Goal: Task Accomplishment & Management: Manage account settings

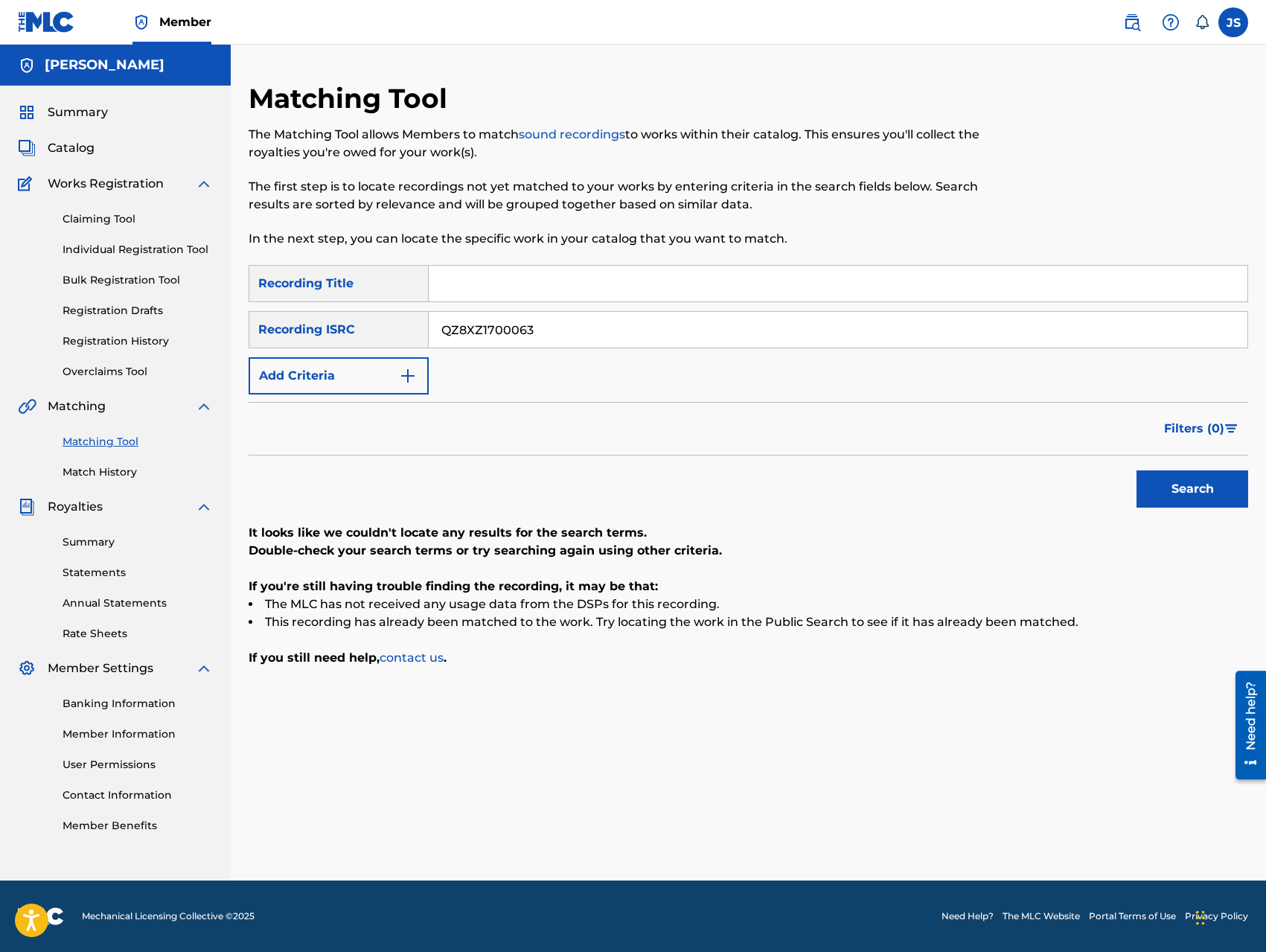
click at [157, 734] on link "Member Information" at bounding box center [137, 734] width 150 height 16
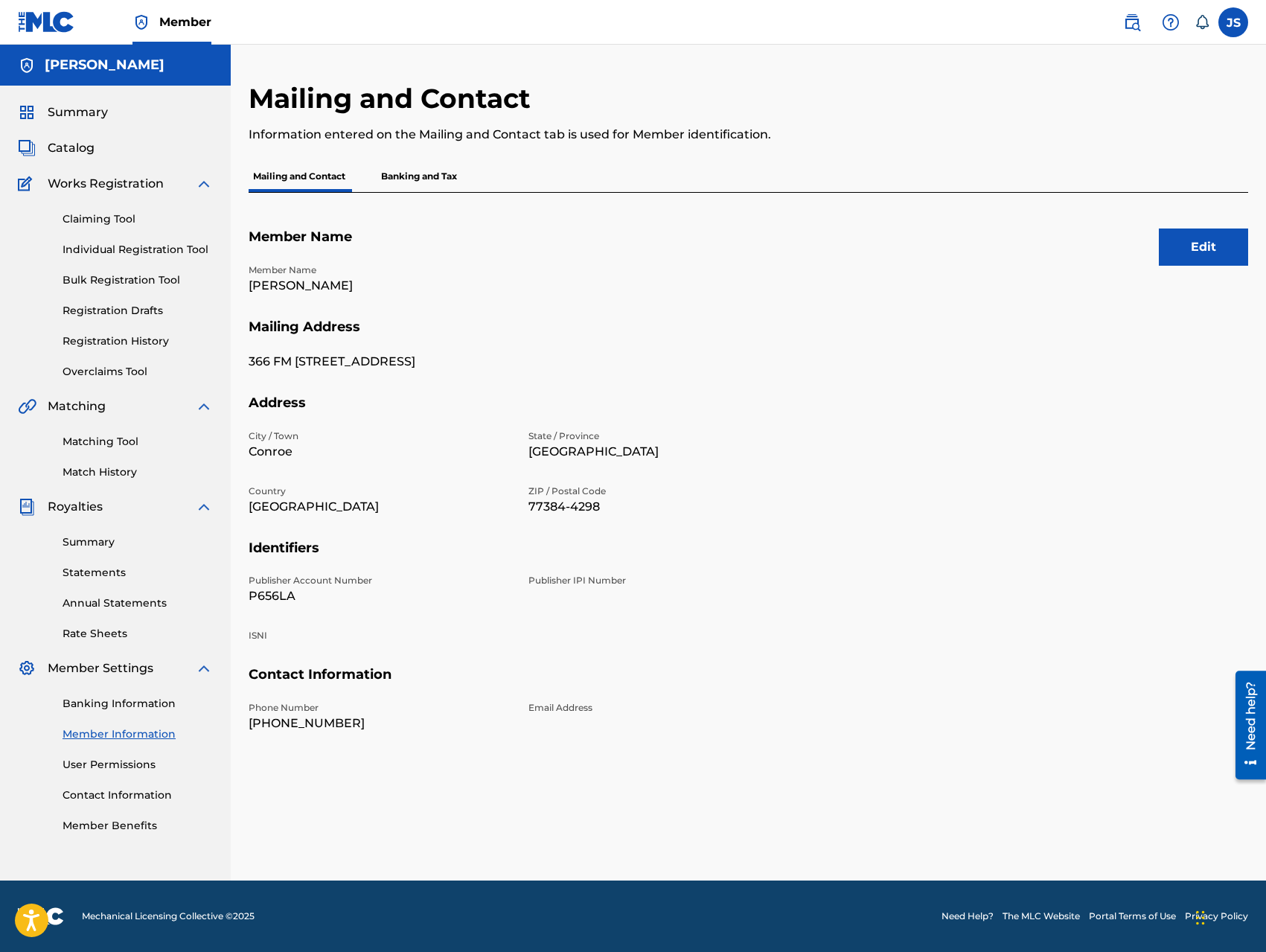
click at [1190, 256] on button "Edit" at bounding box center [1204, 247] width 90 height 37
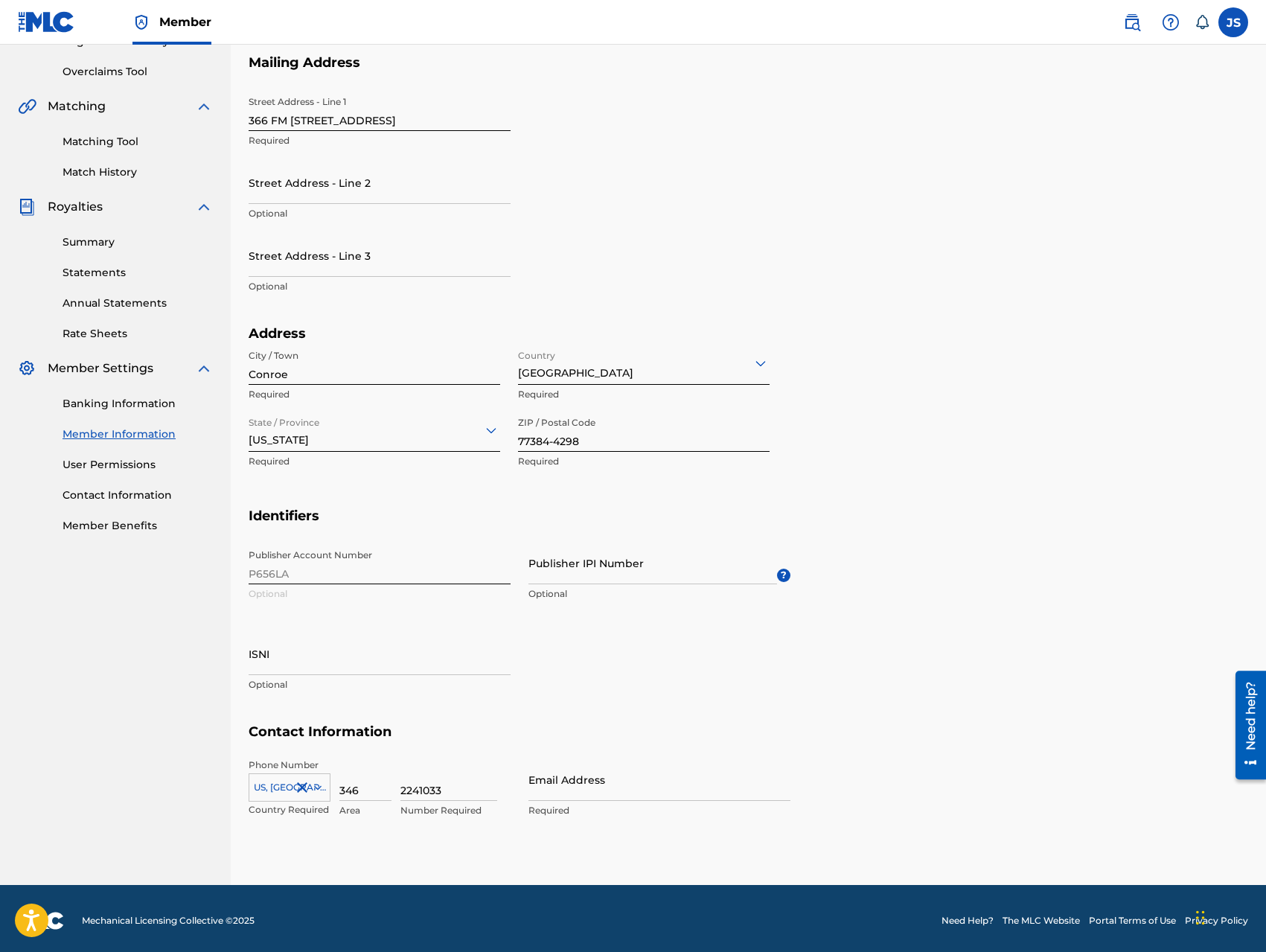
scroll to position [305, 0]
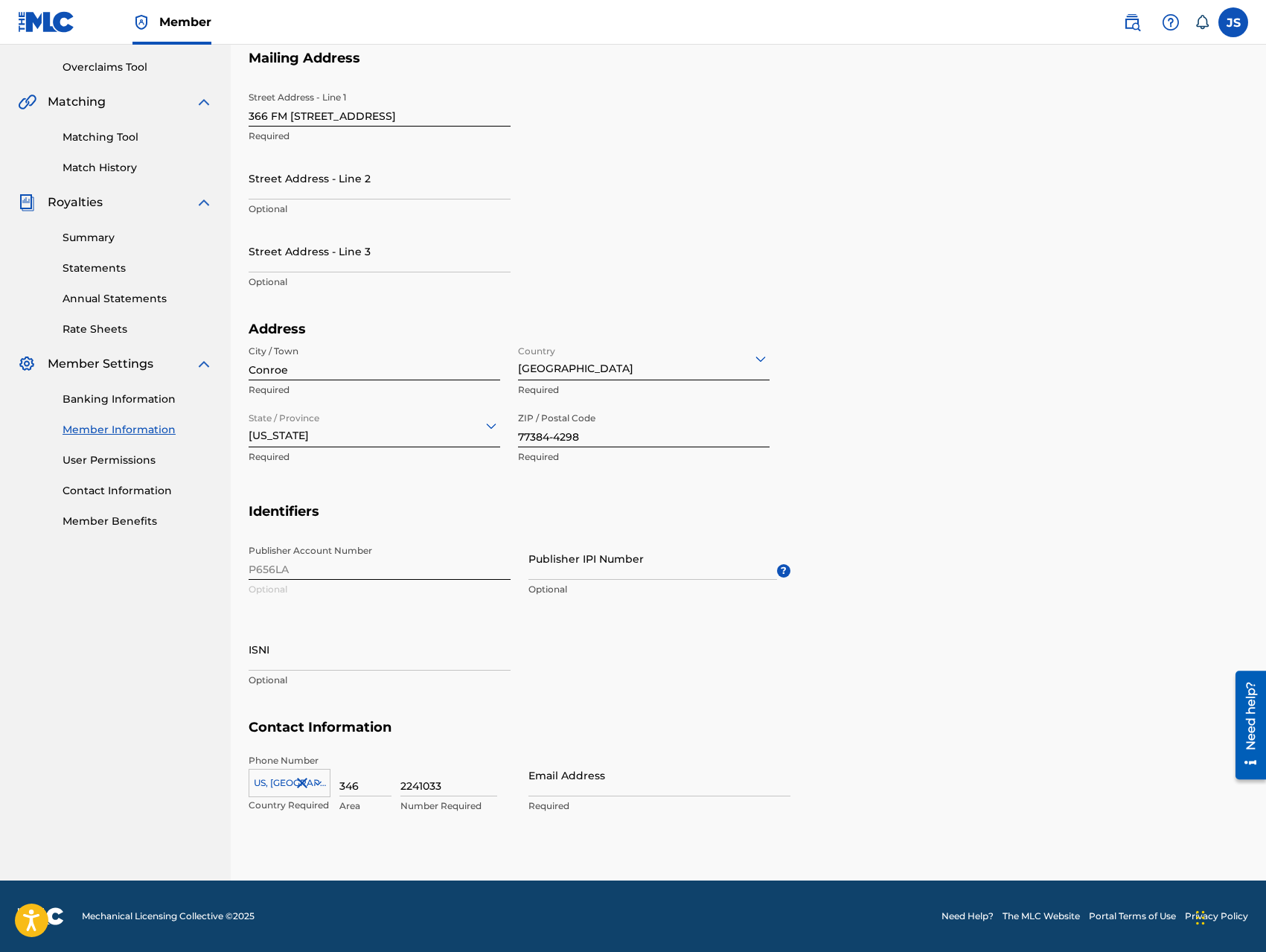
click at [617, 565] on input "Publisher IPI Number" at bounding box center [653, 559] width 249 height 42
type input "431083100"
click at [553, 779] on input "Email Address" at bounding box center [660, 775] width 262 height 42
type input "[EMAIL_ADDRESS][DOMAIN_NAME]"
type input "[PERSON_NAME]"
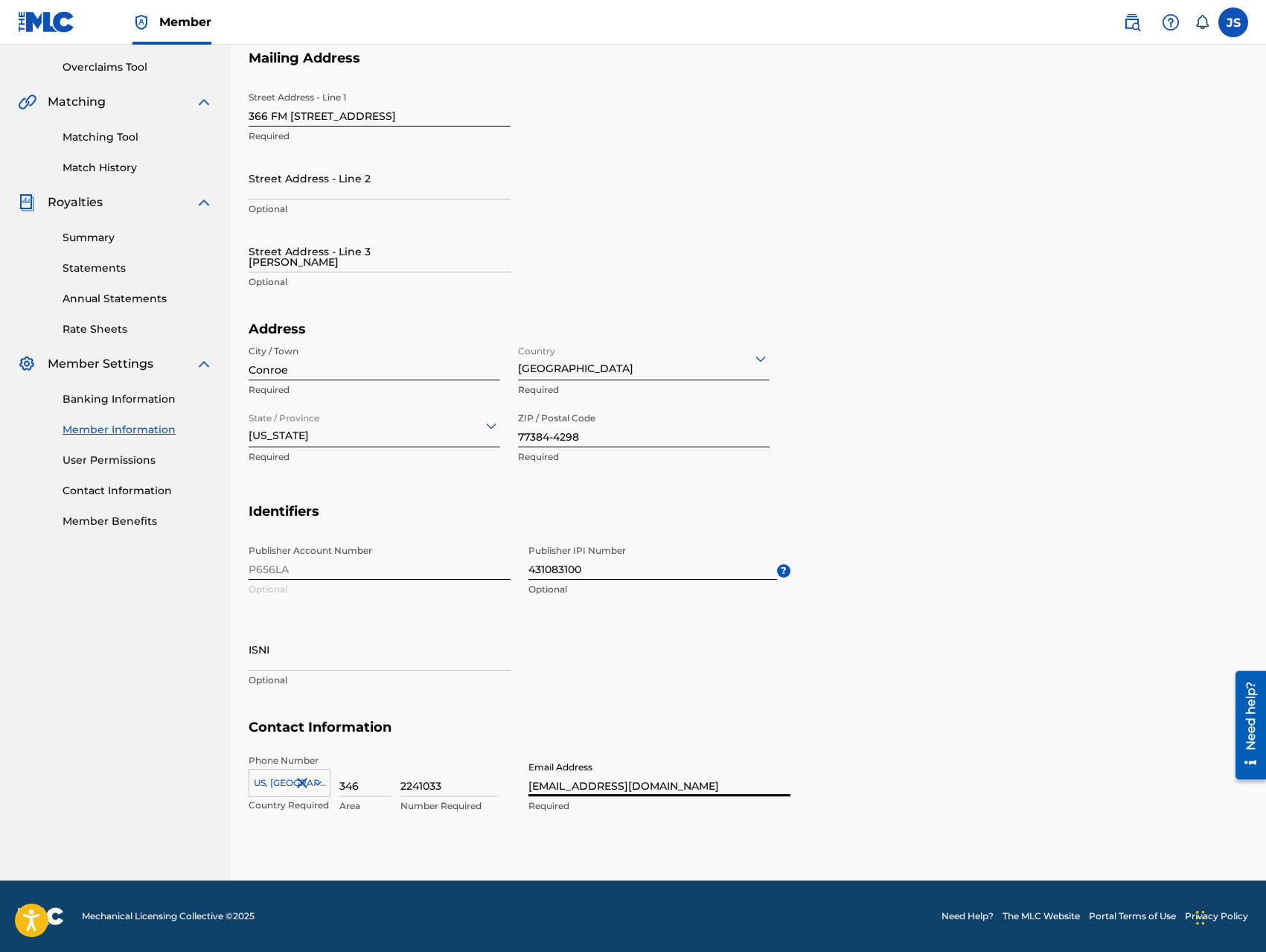
type input "[GEOGRAPHIC_DATA]"
click at [517, 710] on div "Publisher Account Number P656LA Optional Publisher IPI Number 431083100 Optiona…" at bounding box center [519, 628] width 542 height 182
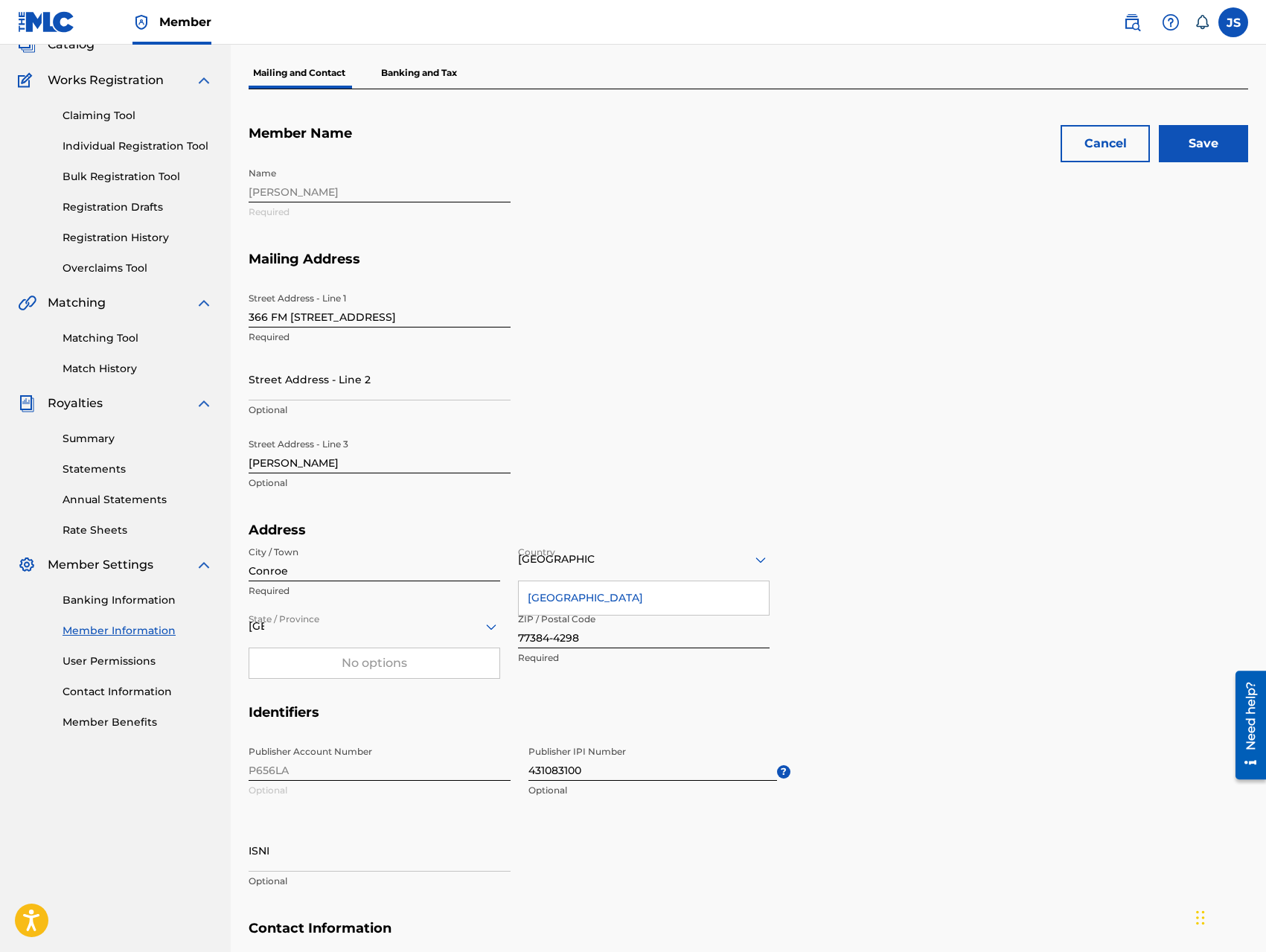
scroll to position [0, 0]
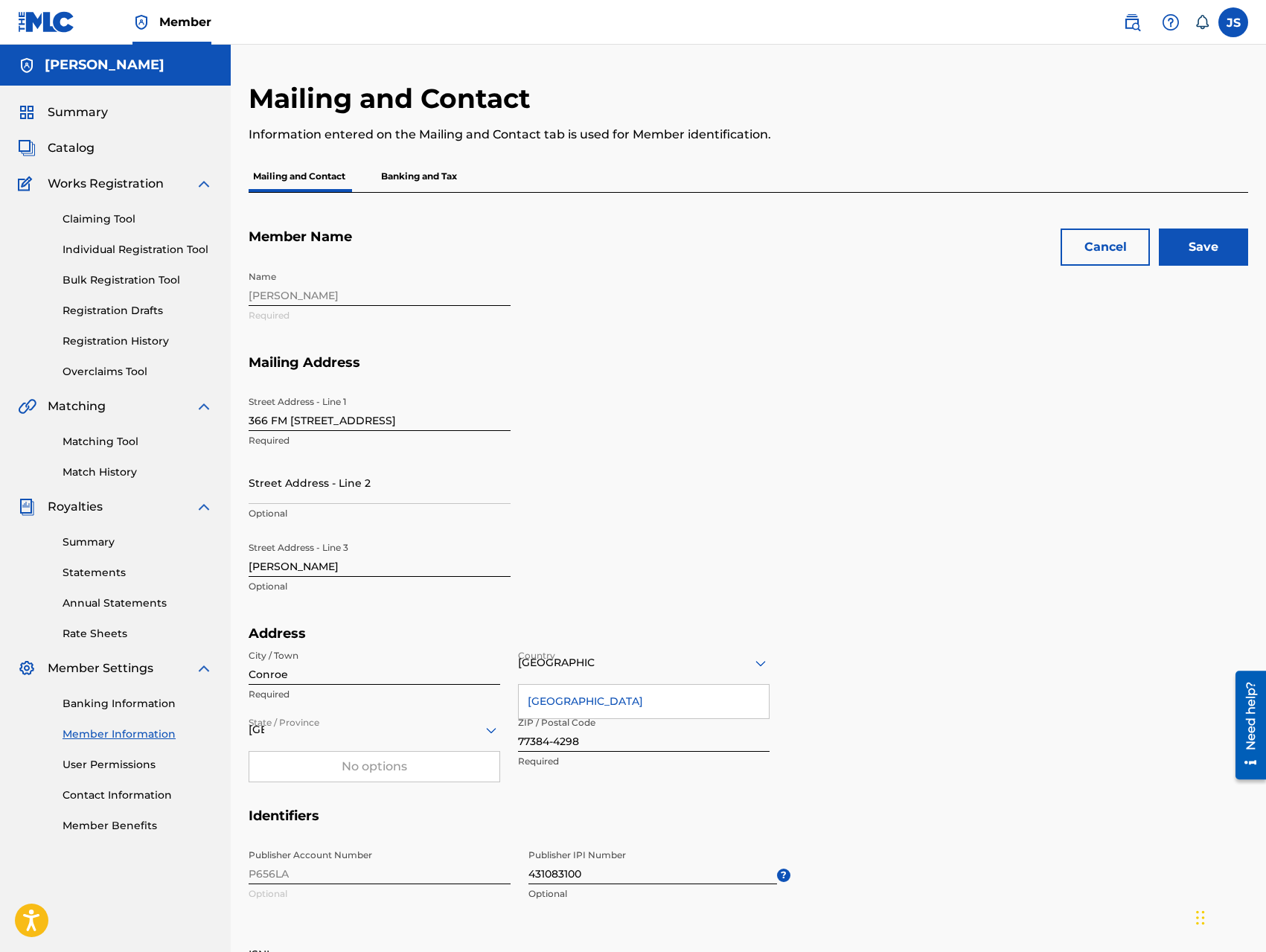
click at [1197, 246] on input "Save" at bounding box center [1204, 247] width 90 height 37
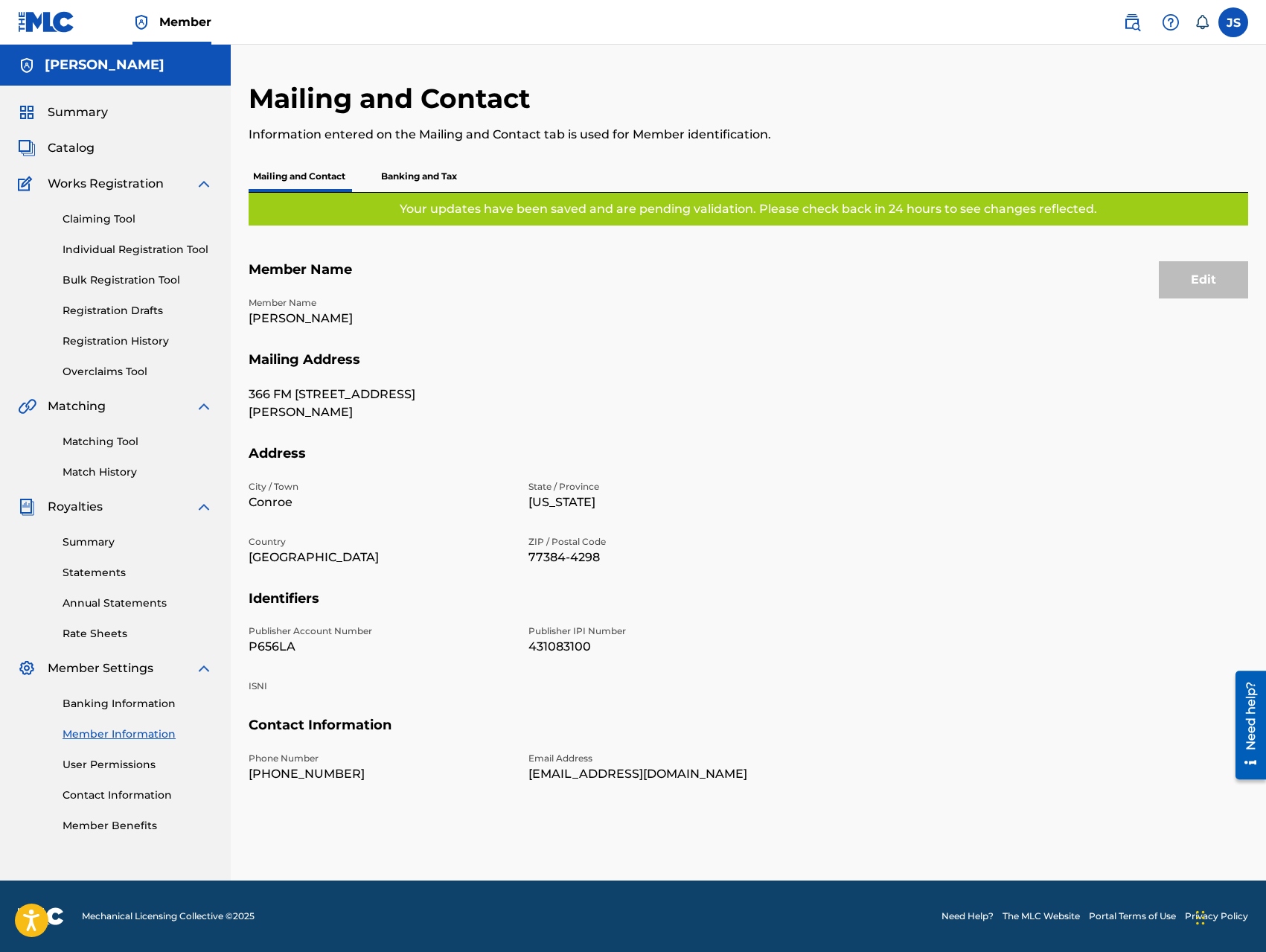
click at [447, 174] on p "Banking and Tax" at bounding box center [419, 177] width 85 height 32
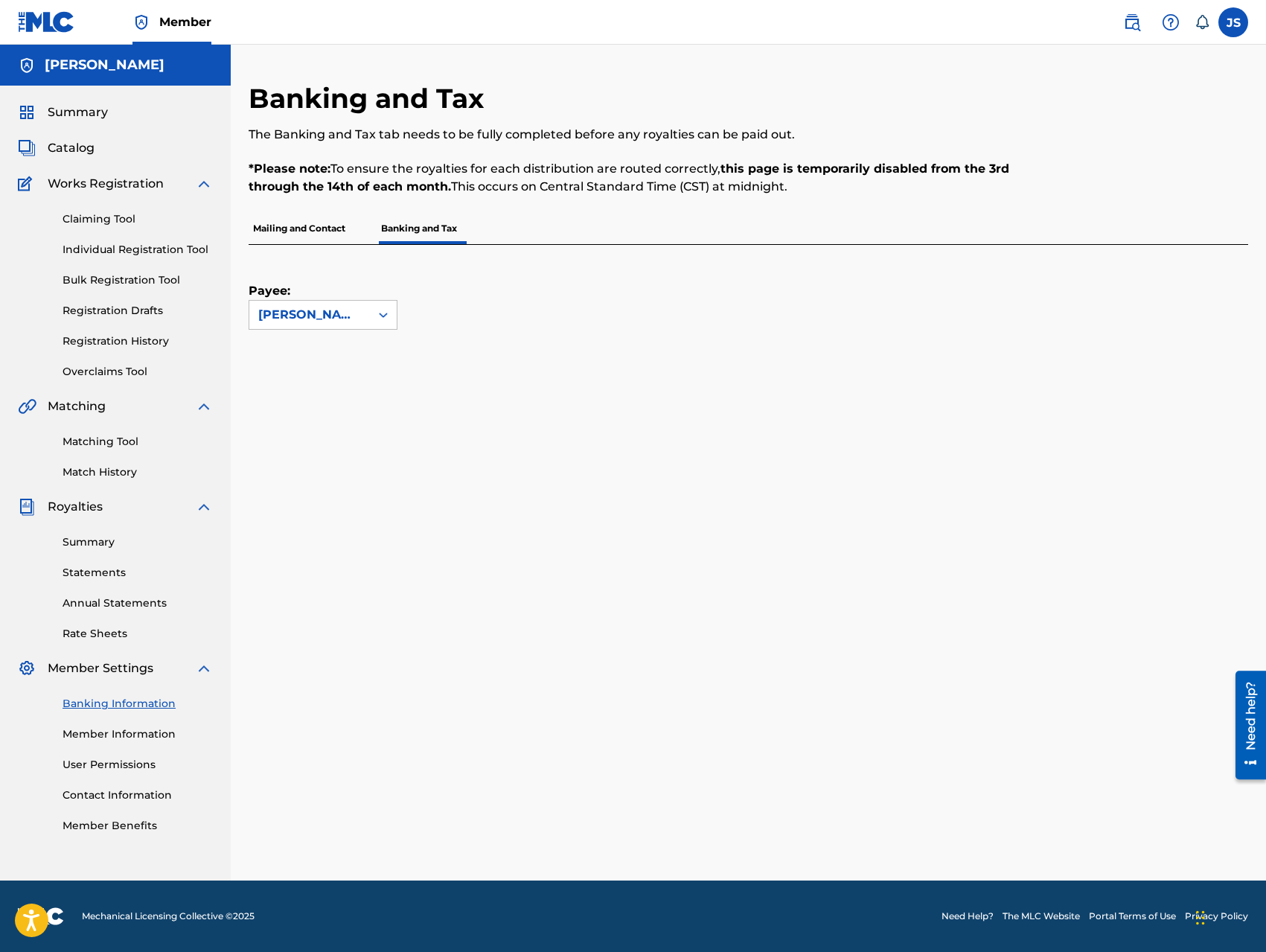
click at [127, 283] on link "Bulk Registration Tool" at bounding box center [137, 280] width 150 height 16
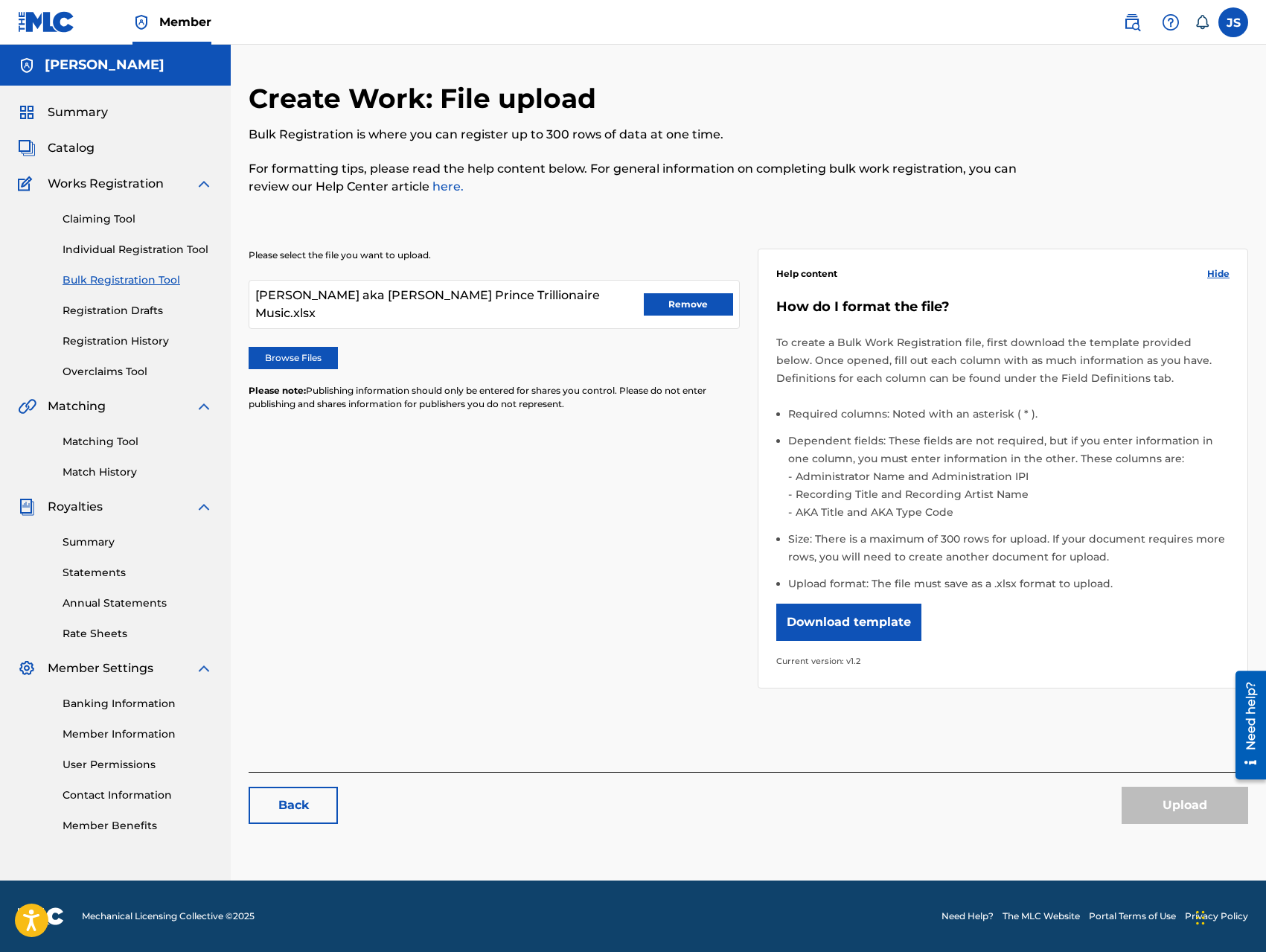
click at [79, 142] on span "Catalog" at bounding box center [70, 148] width 47 height 18
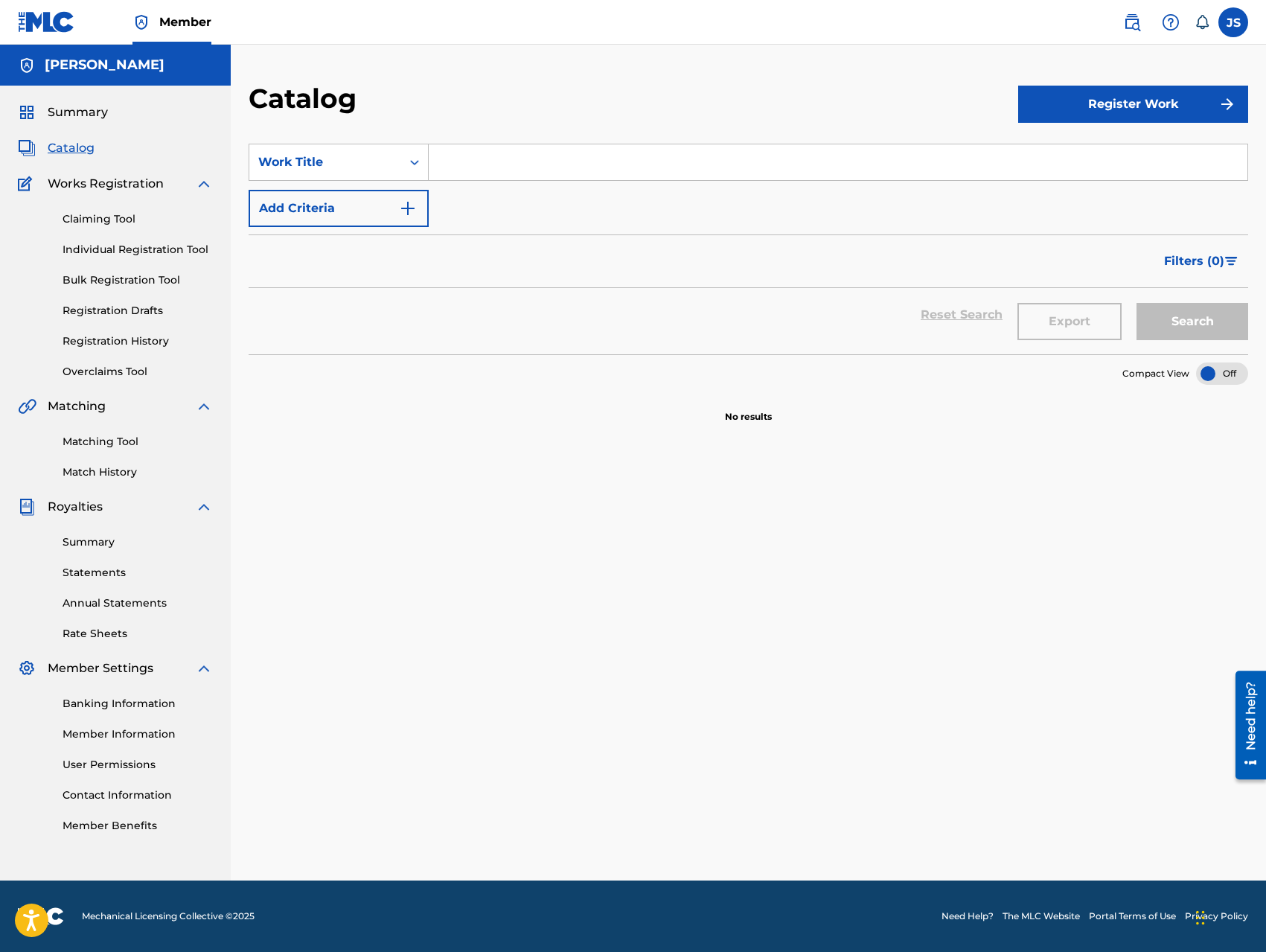
click at [1089, 103] on button "Register Work" at bounding box center [1133, 104] width 230 height 37
click at [1079, 155] on link "Individual" at bounding box center [1133, 152] width 230 height 36
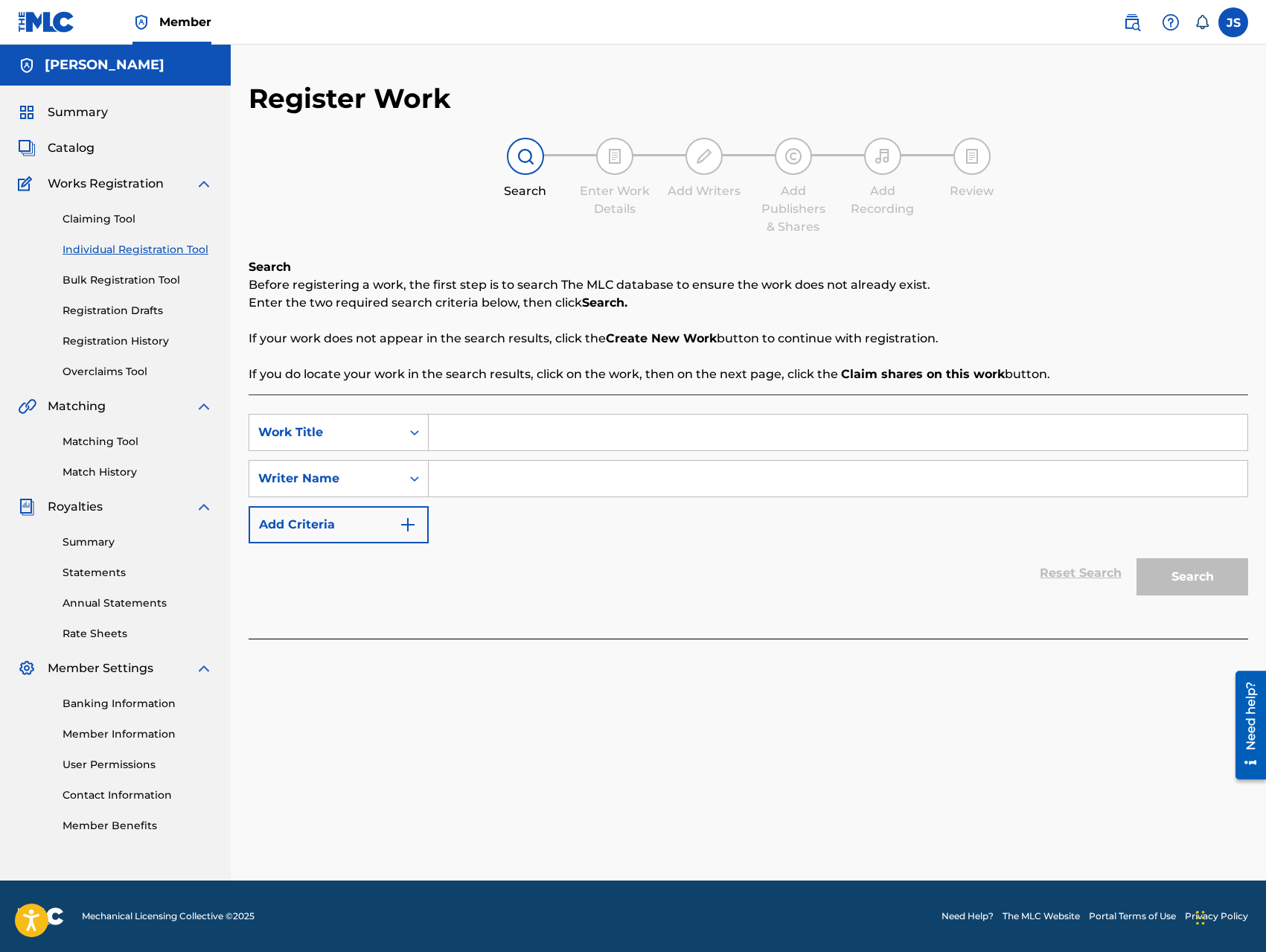
click at [455, 431] on input "Search Form" at bounding box center [838, 432] width 819 height 36
type input "Show Stopper"
click at [452, 477] on input "Search Form" at bounding box center [838, 479] width 819 height 36
type input "[PERSON_NAME]"
click at [1161, 578] on button "Search" at bounding box center [1192, 577] width 112 height 37
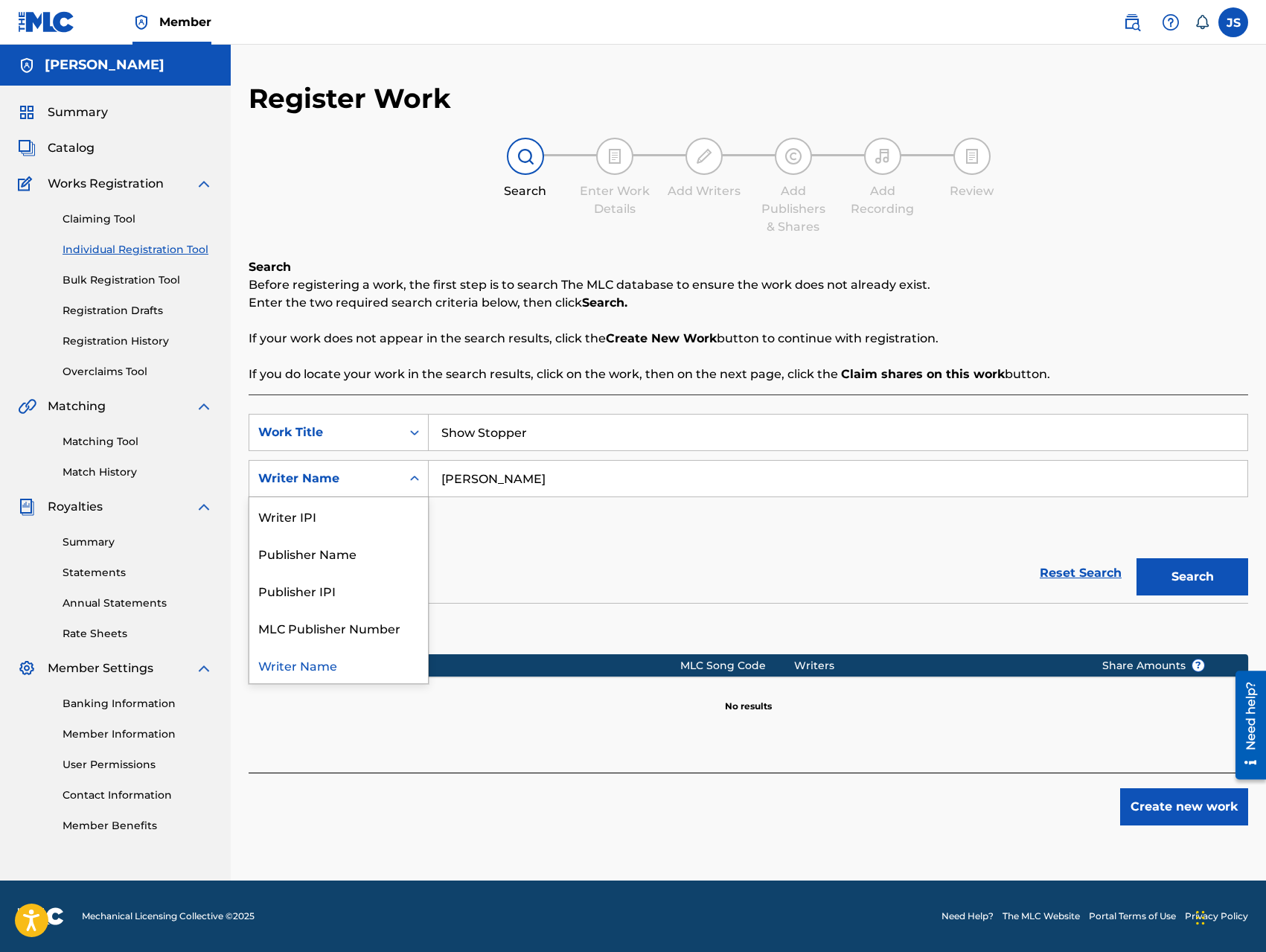
click at [411, 480] on icon "Search Form" at bounding box center [415, 478] width 15 height 15
click at [401, 554] on div "Publisher Name" at bounding box center [338, 552] width 178 height 37
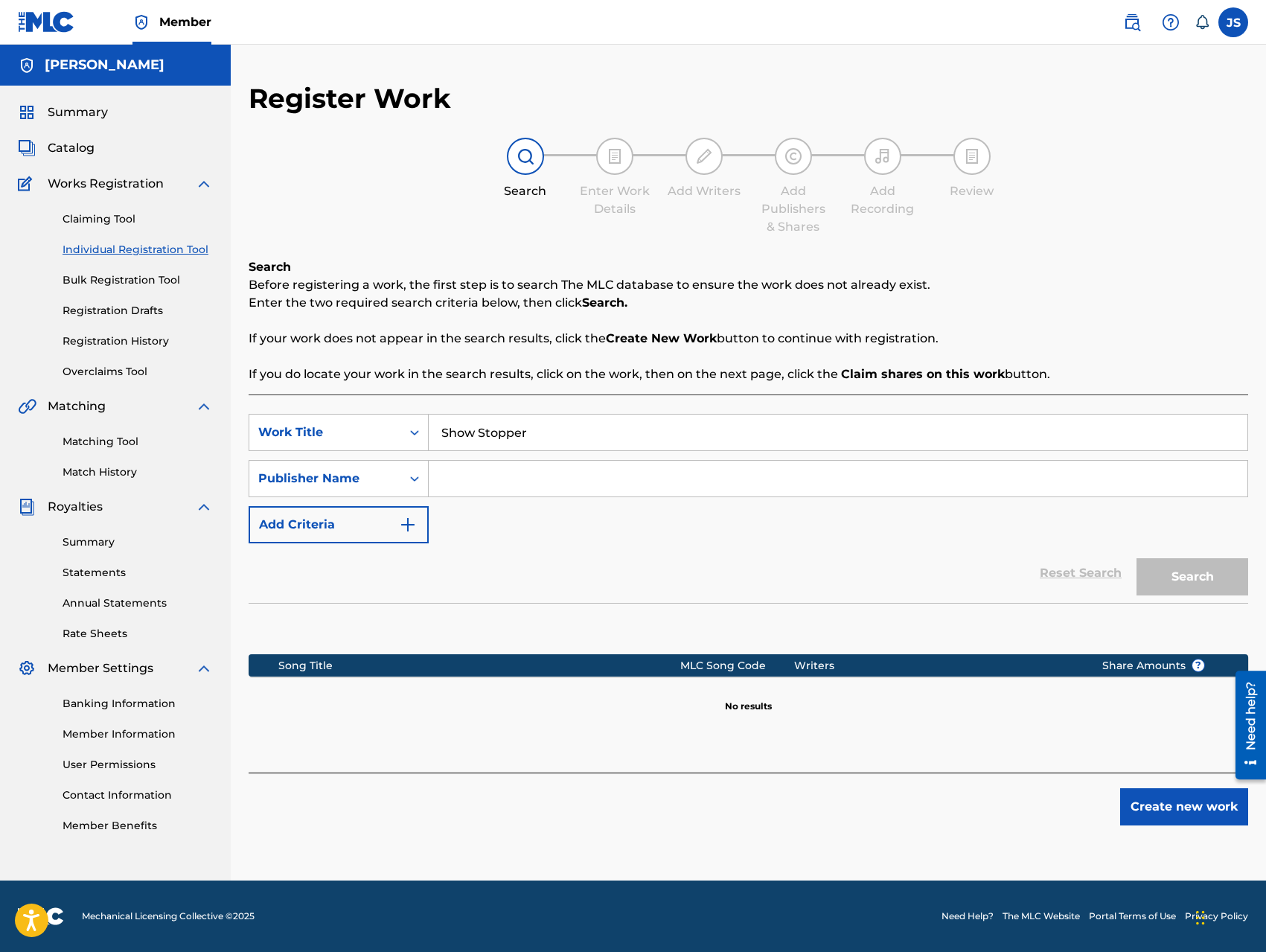
click at [473, 481] on input "Search Form" at bounding box center [838, 479] width 819 height 36
type input "NOWWR Publishing"
click at [627, 436] on input "Show Stopper" at bounding box center [838, 432] width 819 height 36
type input "Show Stopper (feat. Mystikal)"
click at [778, 468] on input "NOWWR Publishing" at bounding box center [838, 479] width 819 height 36
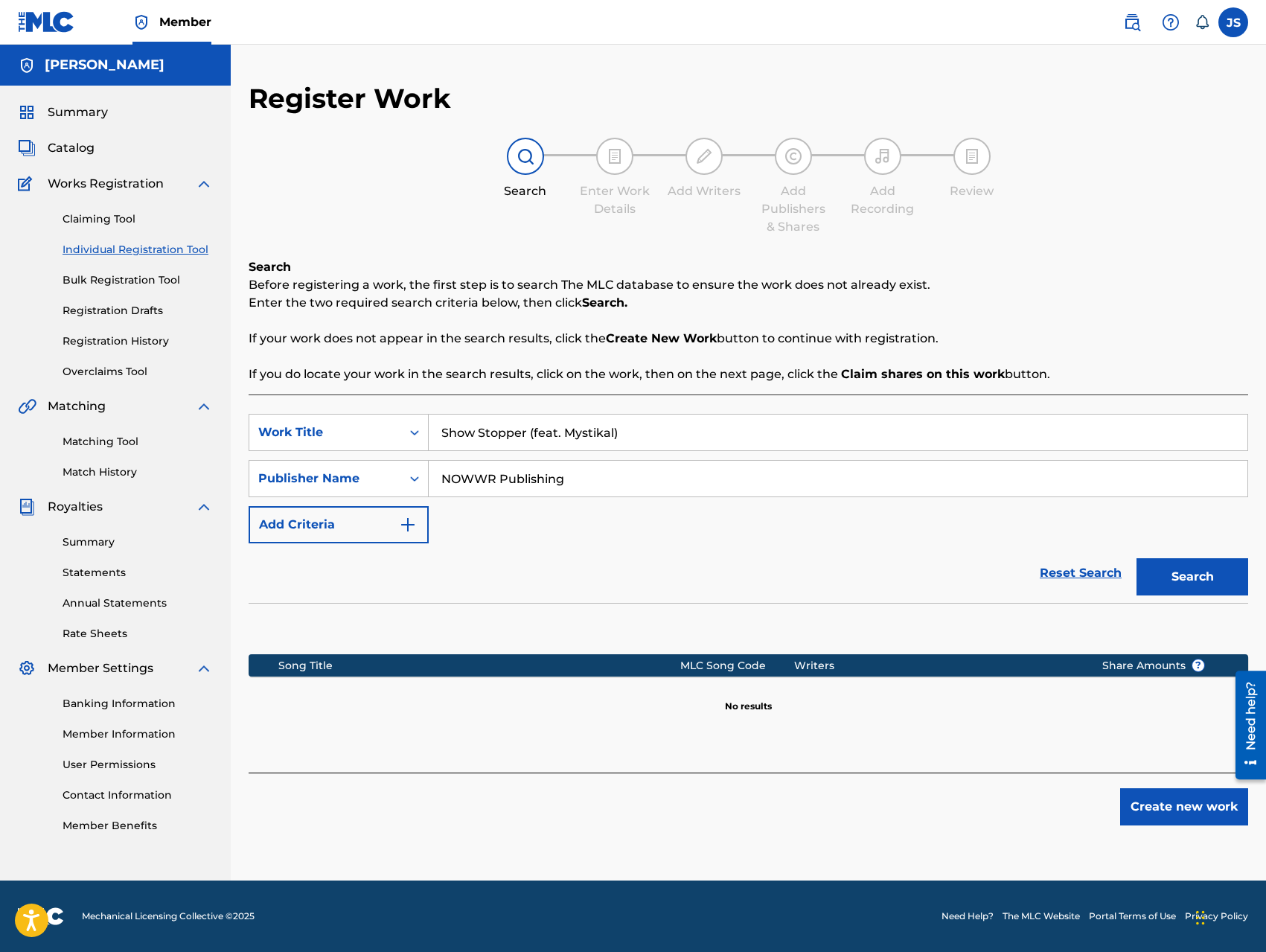
click at [1159, 576] on button "Search" at bounding box center [1192, 577] width 112 height 37
click at [121, 219] on link "Claiming Tool" at bounding box center [137, 220] width 150 height 16
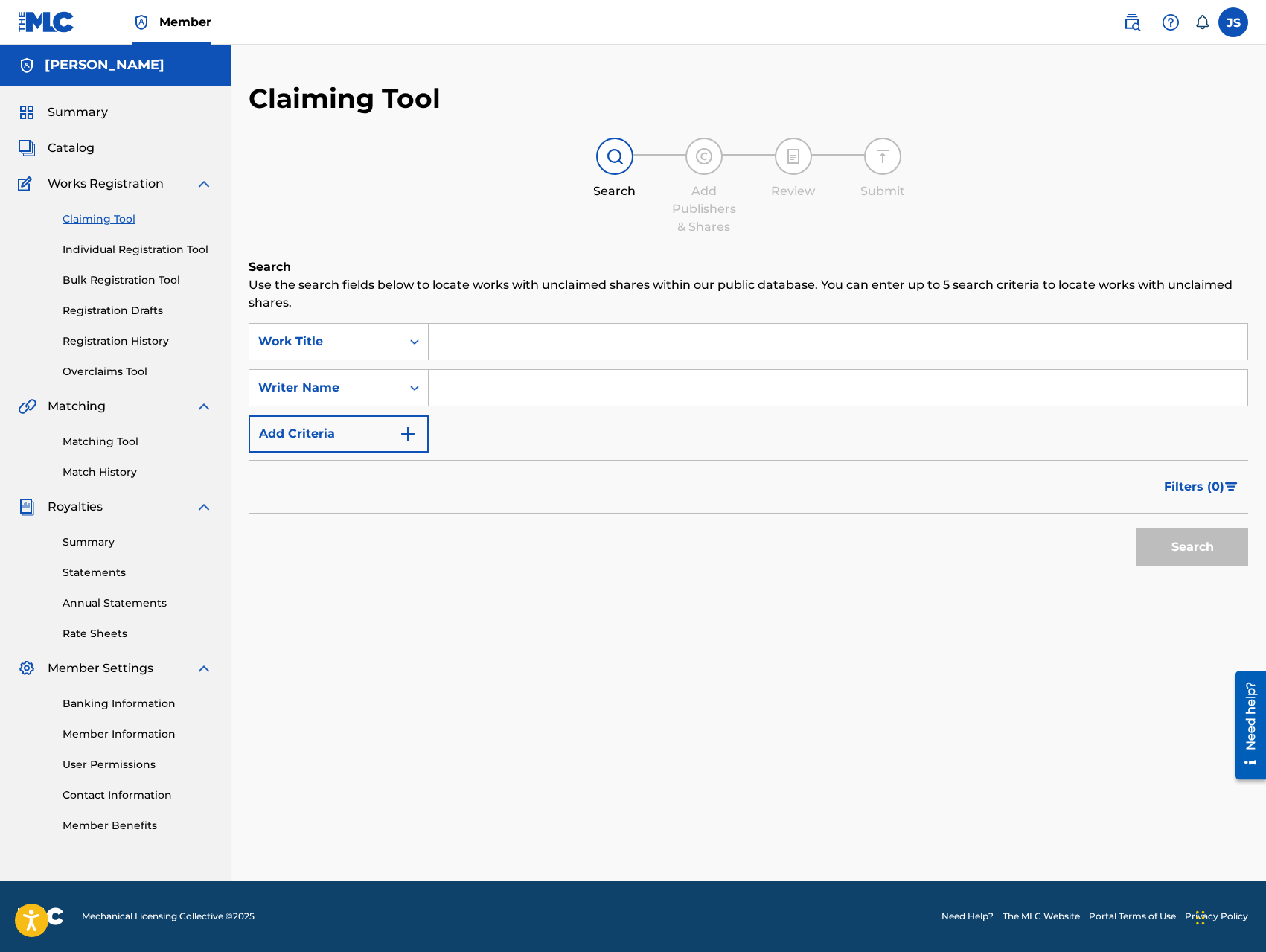
click at [446, 338] on input "Search Form" at bounding box center [838, 342] width 819 height 36
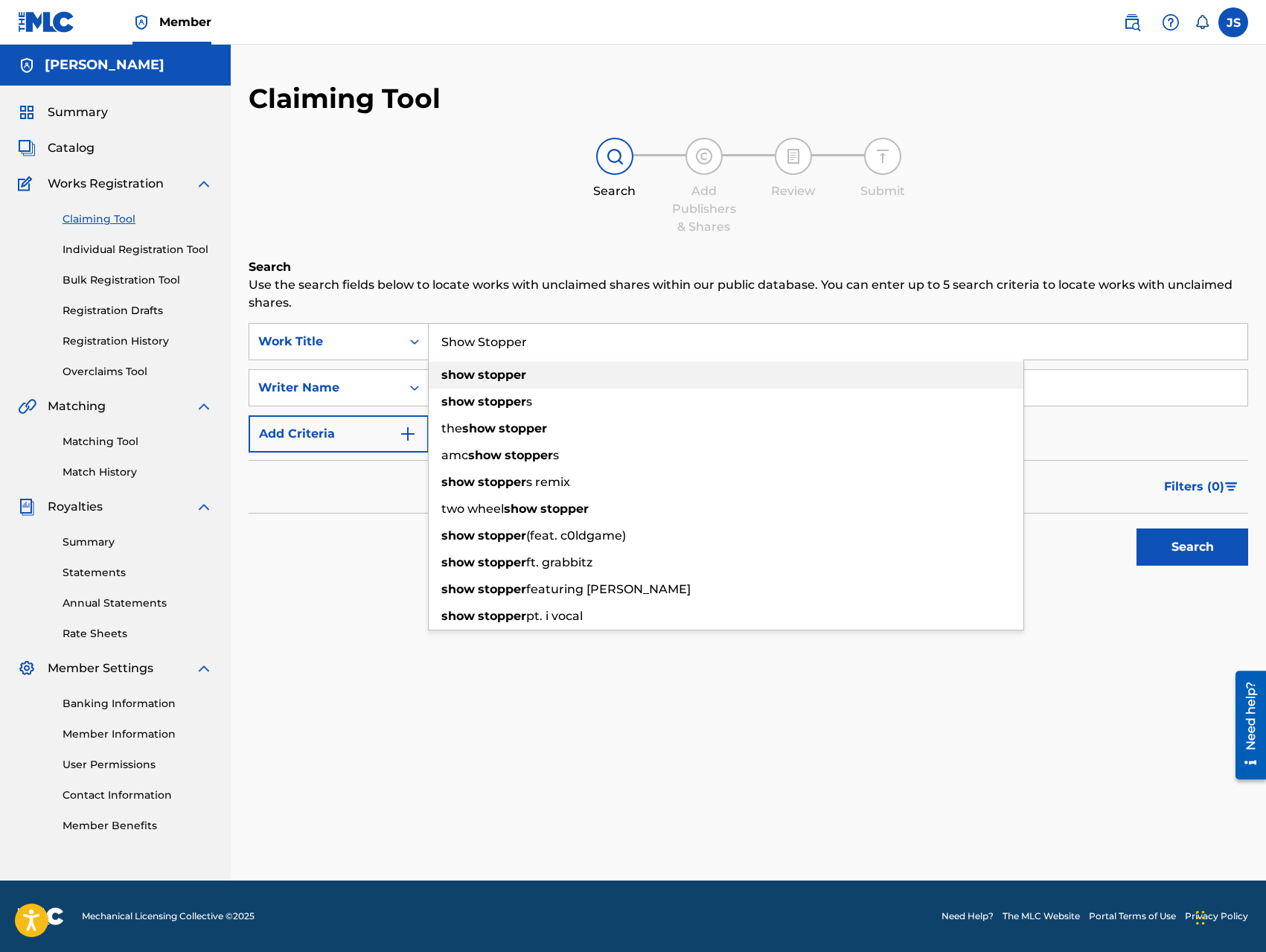
click at [467, 378] on strong "show" at bounding box center [458, 375] width 33 height 14
type input "show stopper"
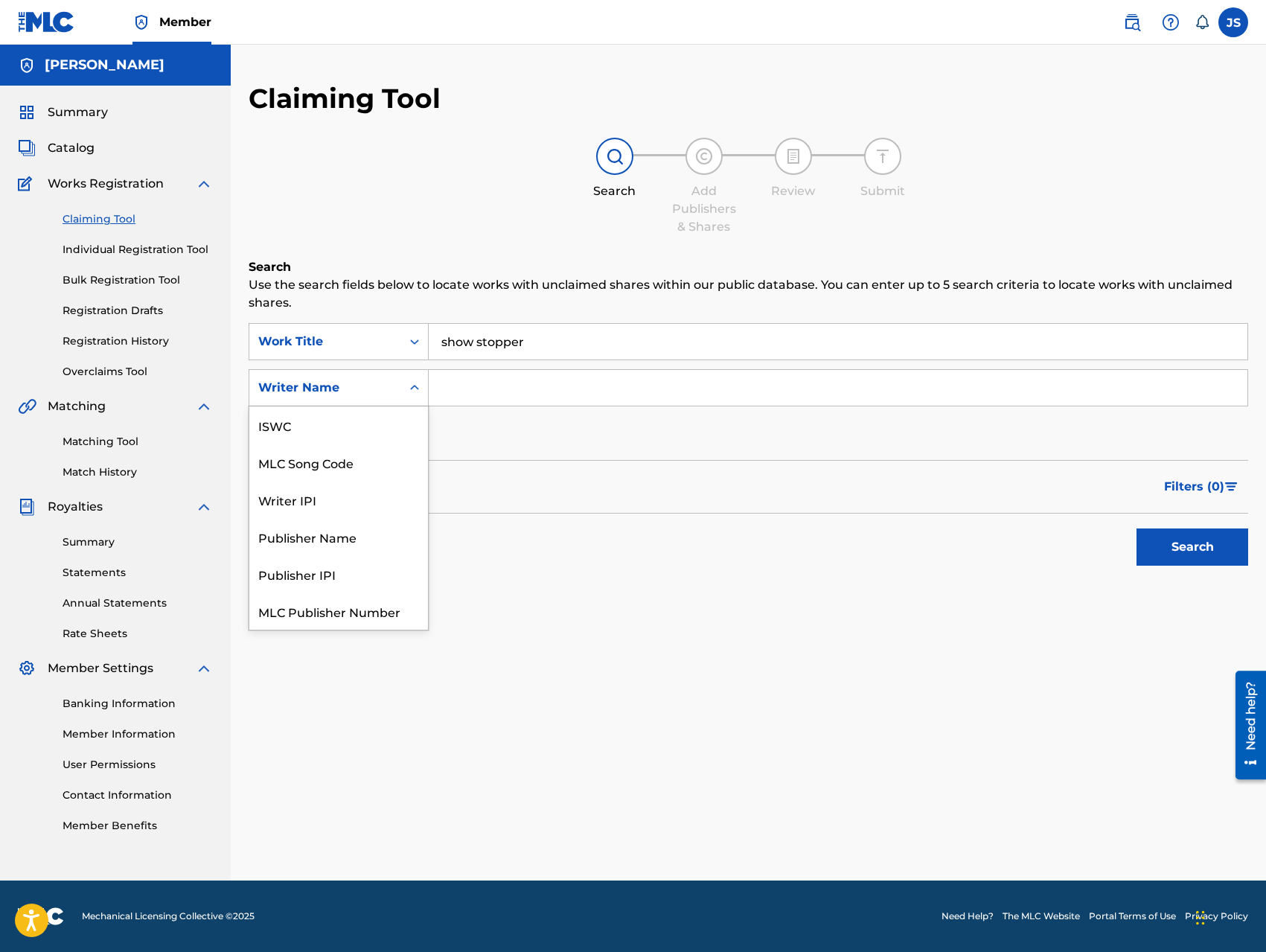
click at [408, 391] on icon "Search Form" at bounding box center [415, 387] width 15 height 15
click at [387, 463] on div "Writer IPI" at bounding box center [338, 462] width 178 height 37
click at [492, 385] on input "Search Form" at bounding box center [838, 387] width 819 height 36
type input "769845668"
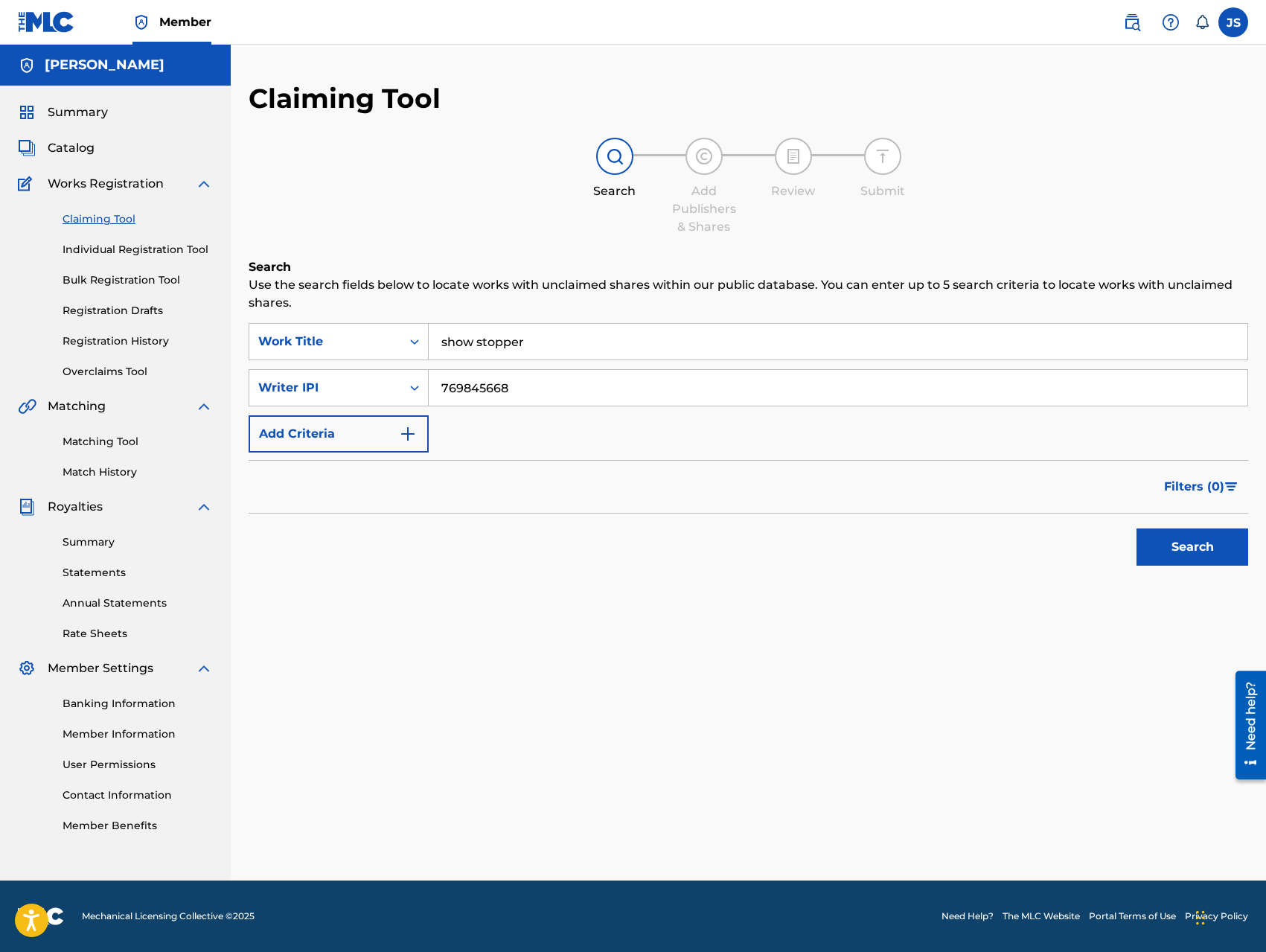
click at [1162, 549] on button "Search" at bounding box center [1192, 547] width 112 height 37
click at [569, 343] on input "show stopper" at bounding box center [838, 342] width 819 height 36
type input "show stopper feat. Mystikal"
click at [1190, 558] on button "Search" at bounding box center [1192, 547] width 112 height 37
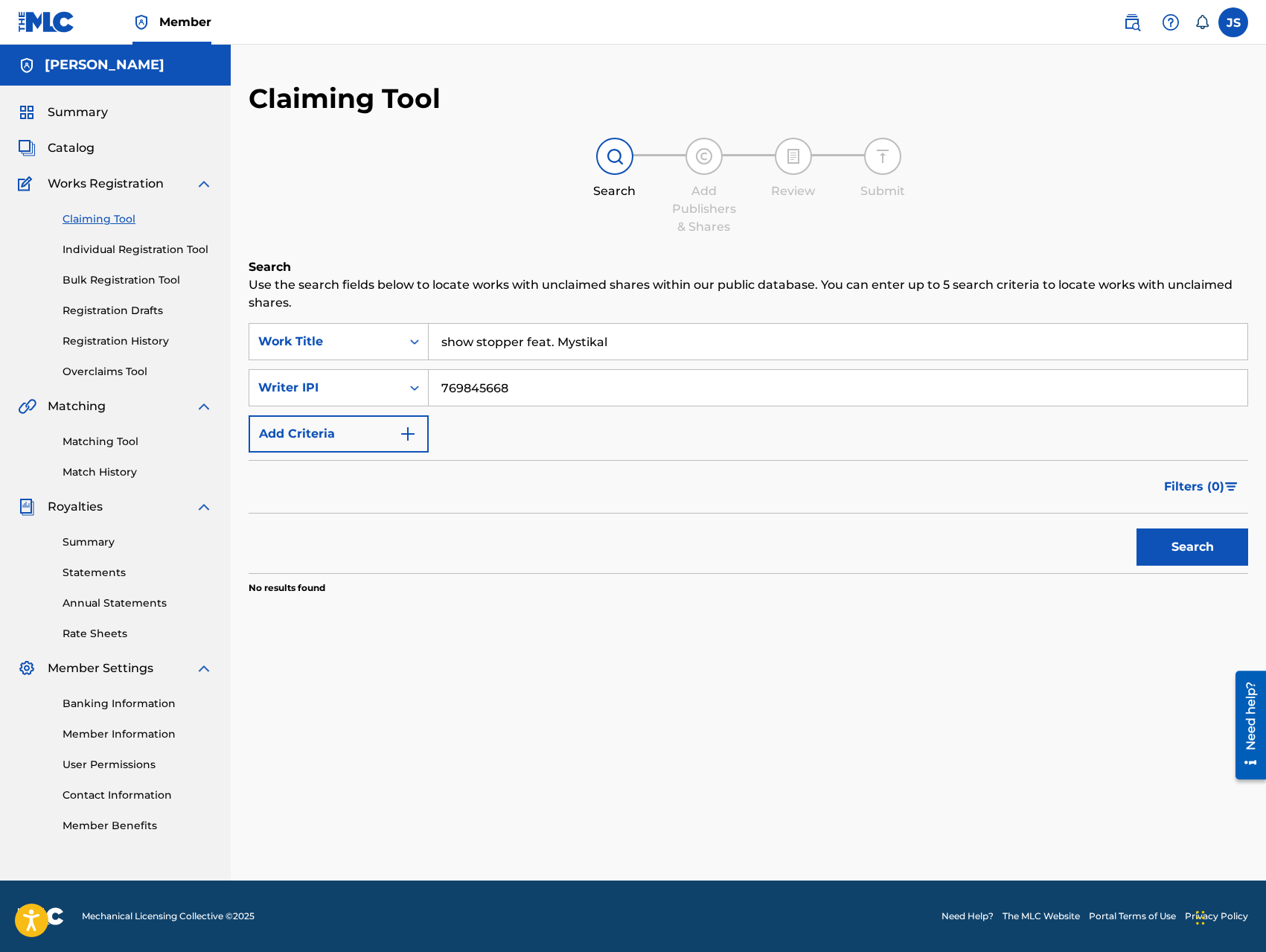
click at [133, 443] on link "Matching Tool" at bounding box center [137, 442] width 150 height 16
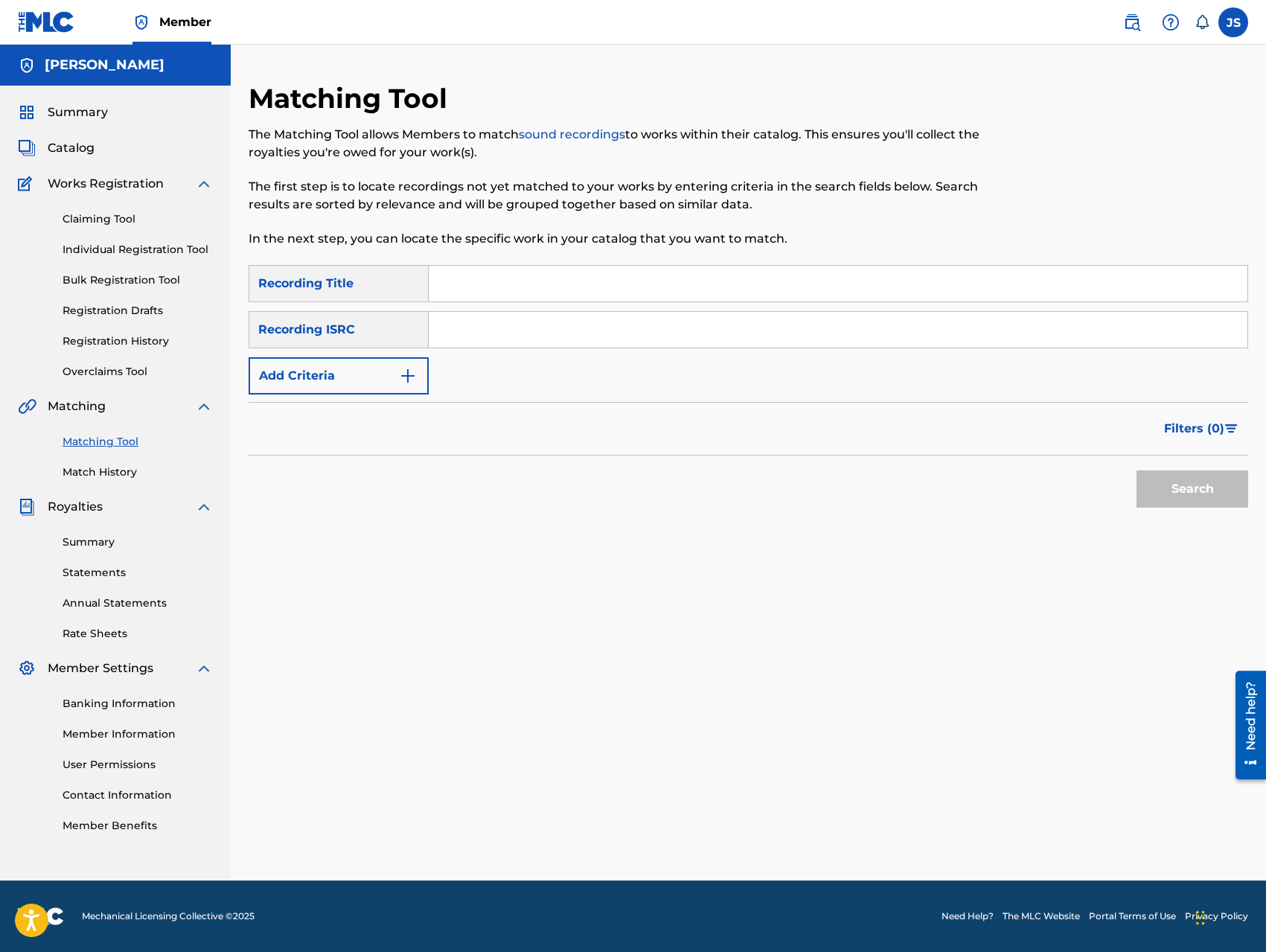
click at [408, 276] on div "Recording Title" at bounding box center [338, 284] width 180 height 37
click at [445, 282] on input "Search Form" at bounding box center [838, 284] width 819 height 36
type input "Show Stopper feat. Mystikal"
click at [449, 325] on input "Search Form" at bounding box center [838, 329] width 819 height 36
type input "QZ8XZ1700024"
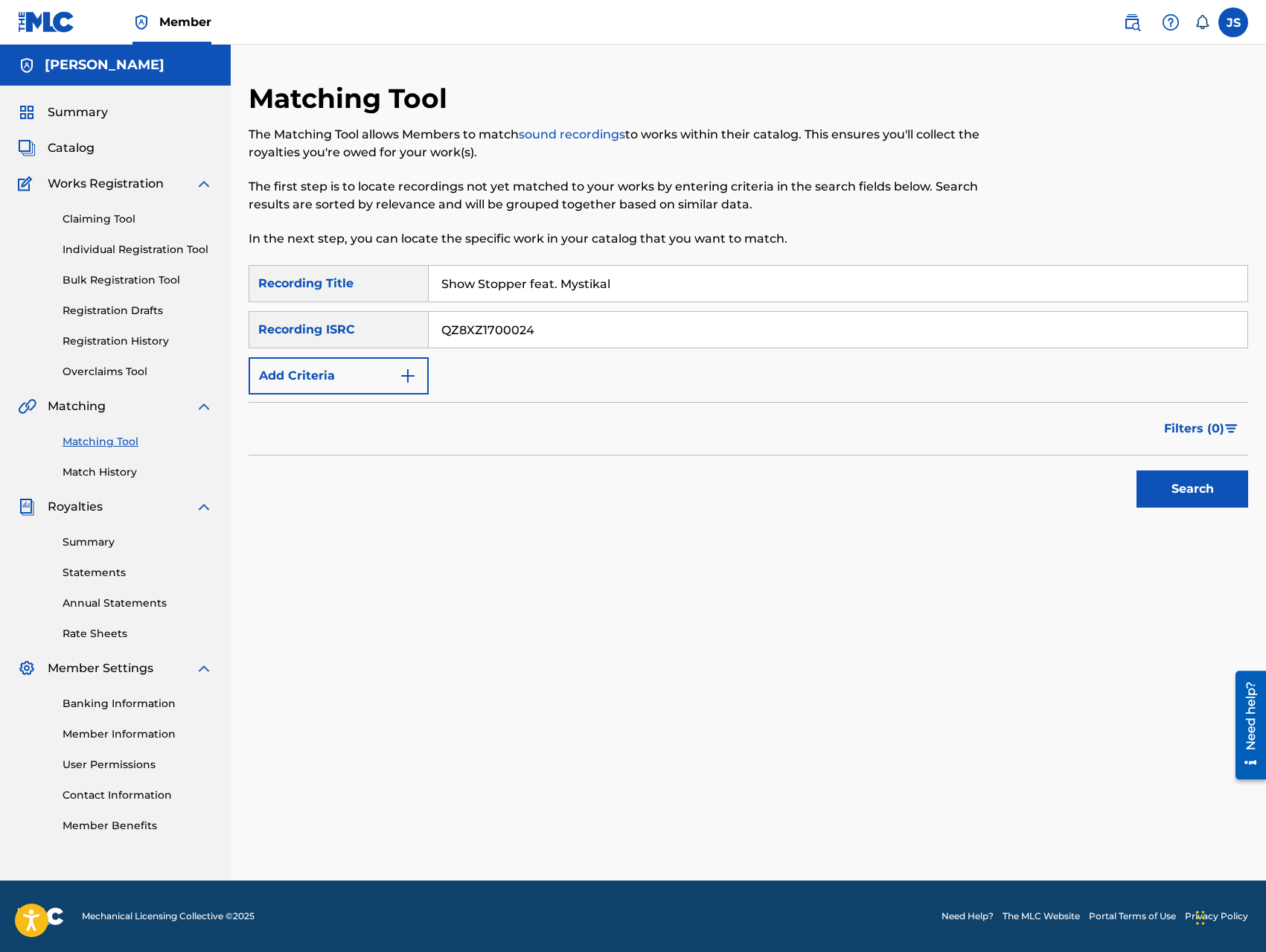
click at [1178, 495] on button "Search" at bounding box center [1192, 489] width 112 height 37
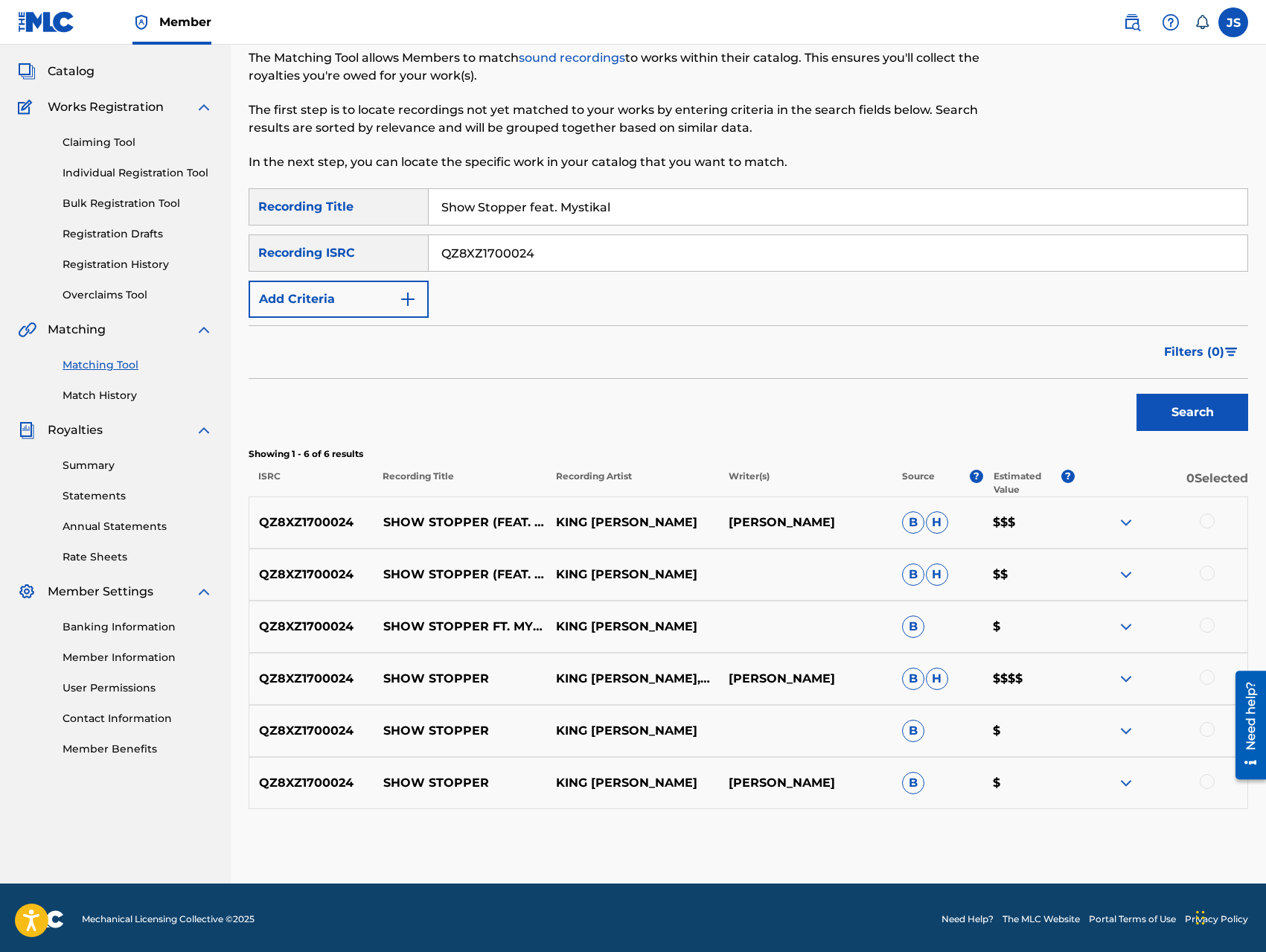
scroll to position [80, 0]
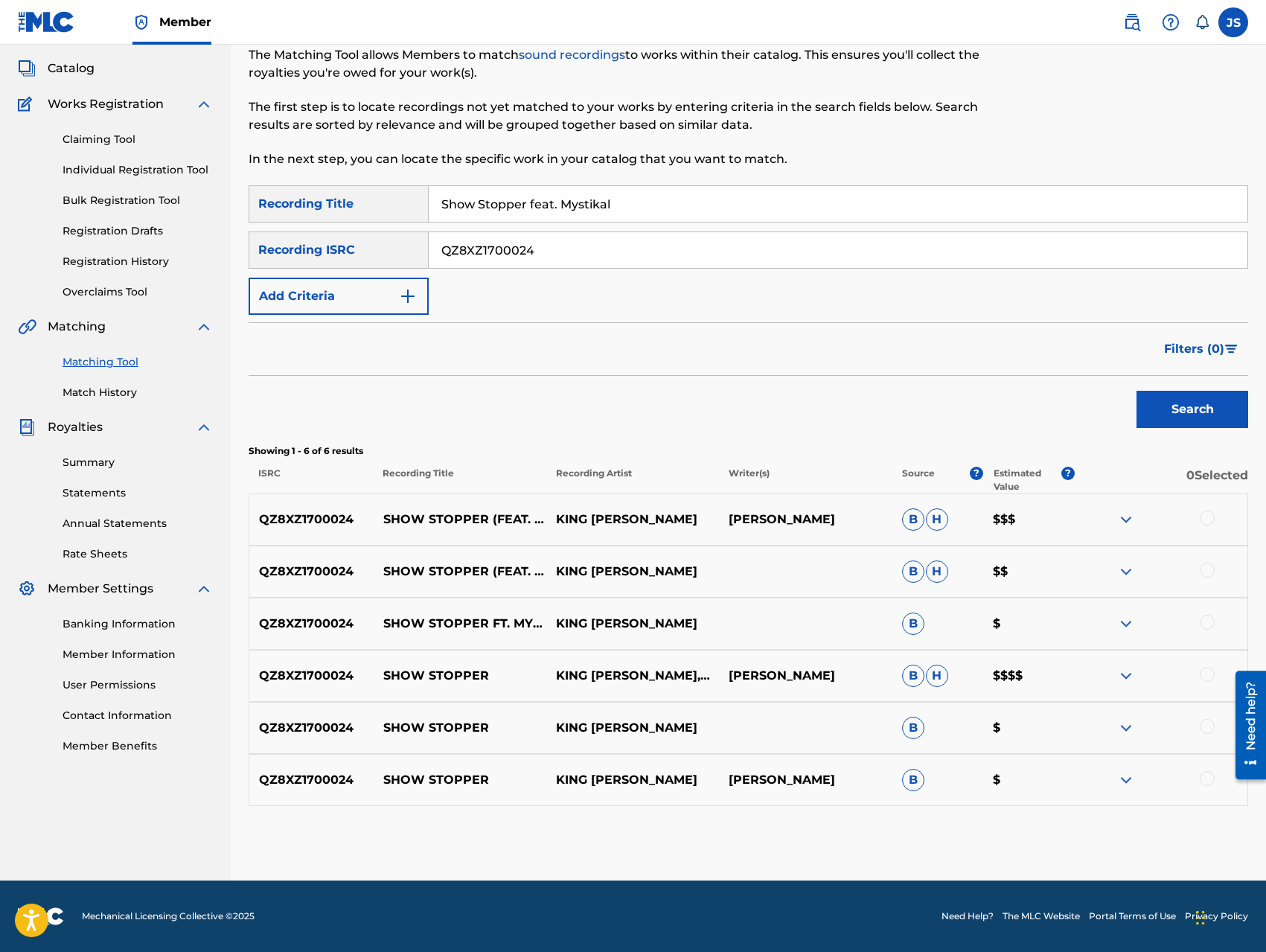
click at [1207, 778] on div at bounding box center [1207, 778] width 15 height 15
click at [1203, 779] on img at bounding box center [1207, 778] width 15 height 15
click at [1204, 516] on div at bounding box center [1207, 517] width 15 height 15
click at [1074, 831] on button "Match 1 Group" at bounding box center [1045, 830] width 164 height 37
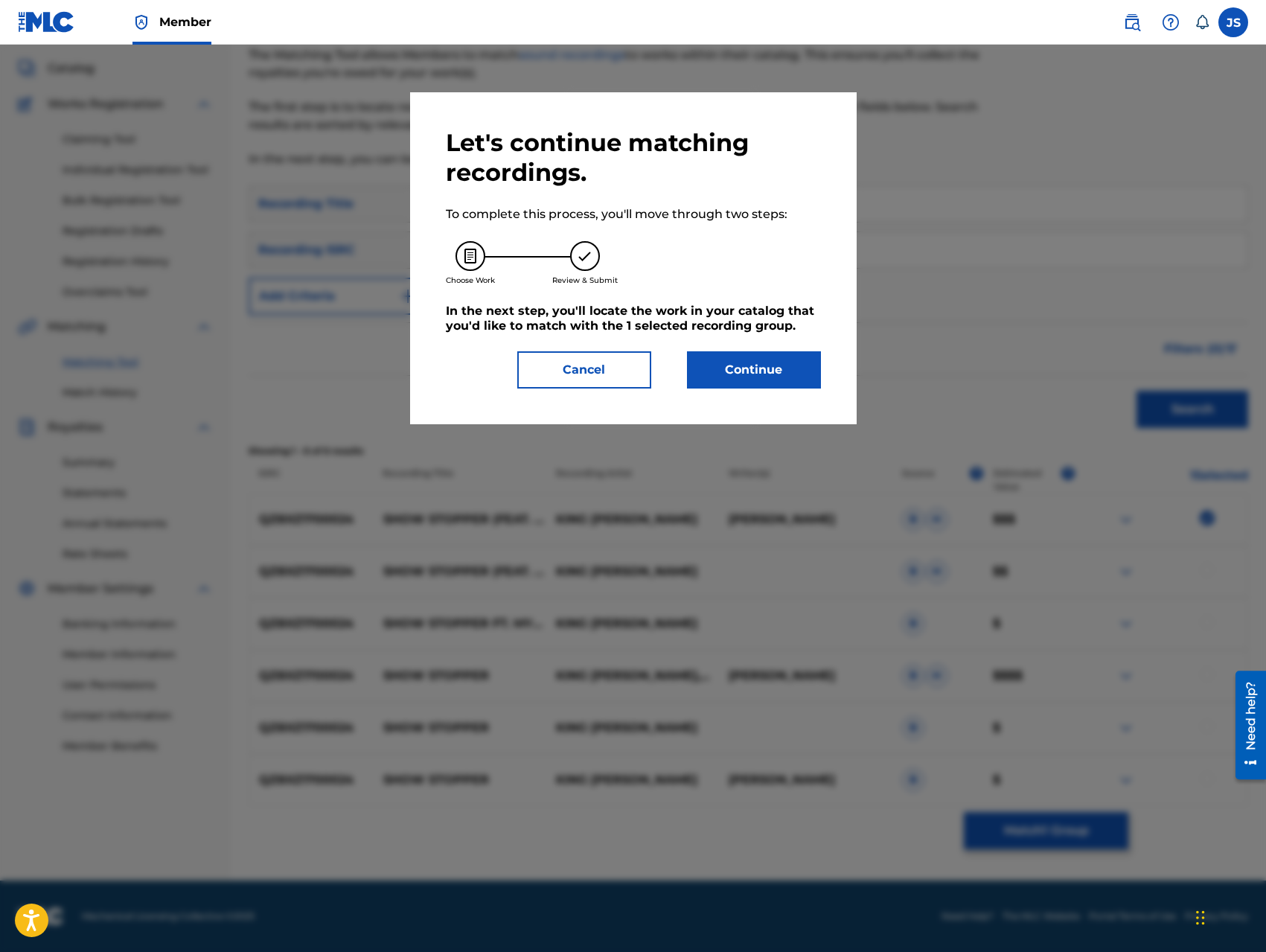
click at [750, 373] on button "Continue" at bounding box center [754, 370] width 134 height 37
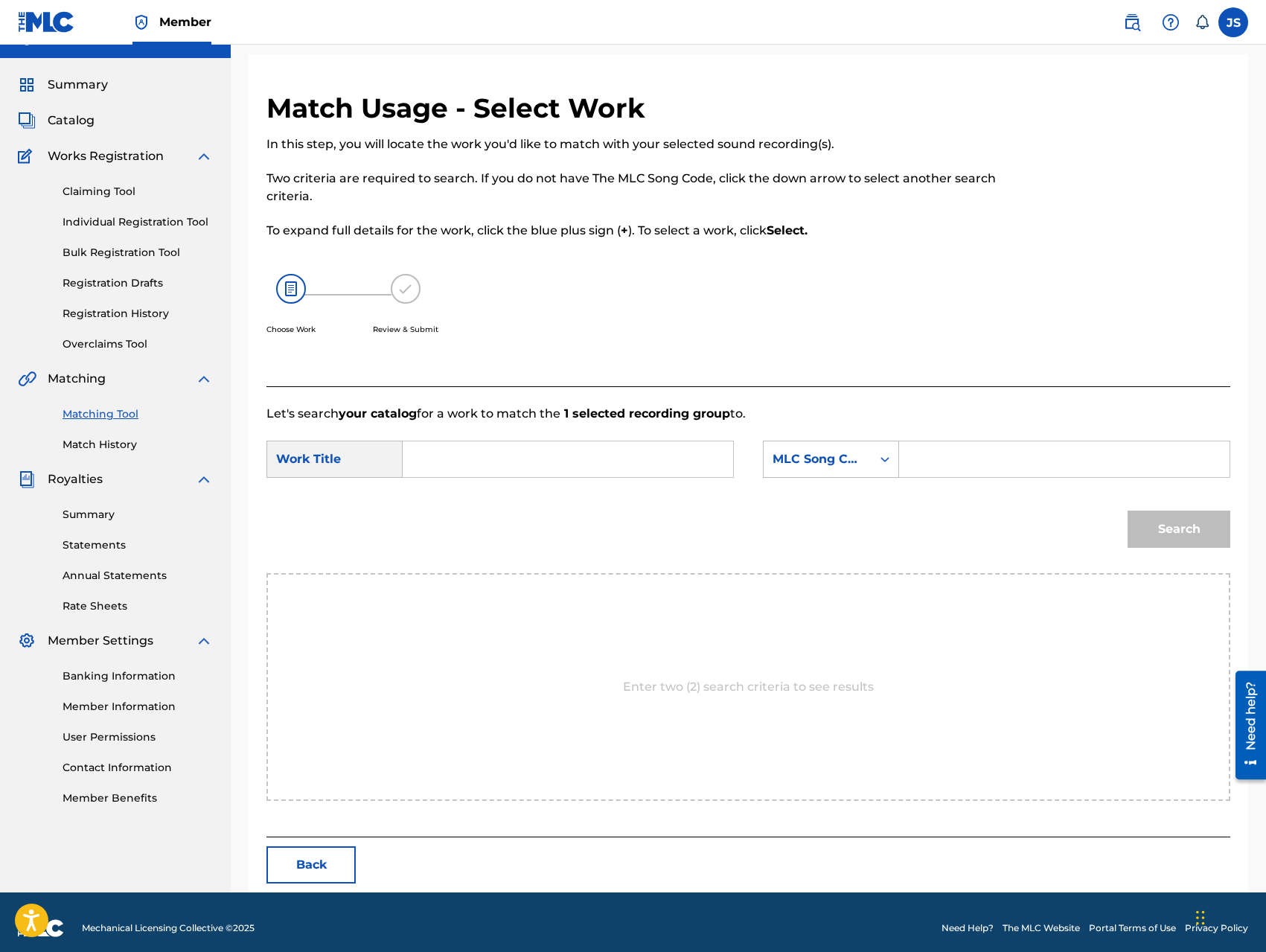
scroll to position [40, 0]
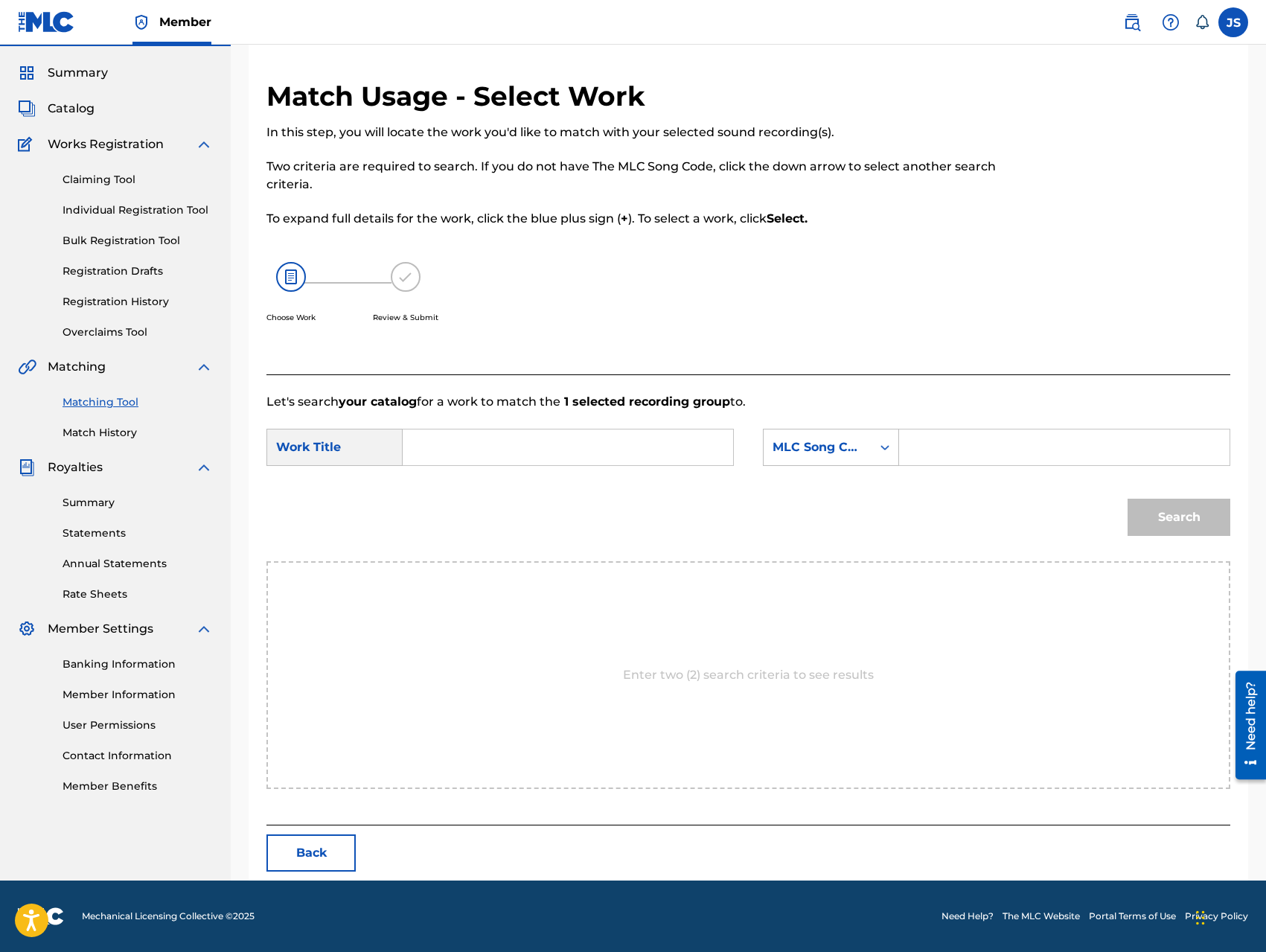
click at [476, 450] on input "Search Form" at bounding box center [568, 447] width 305 height 36
type input "Show Stopper"
click at [882, 446] on icon "Search Form" at bounding box center [885, 448] width 9 height 5
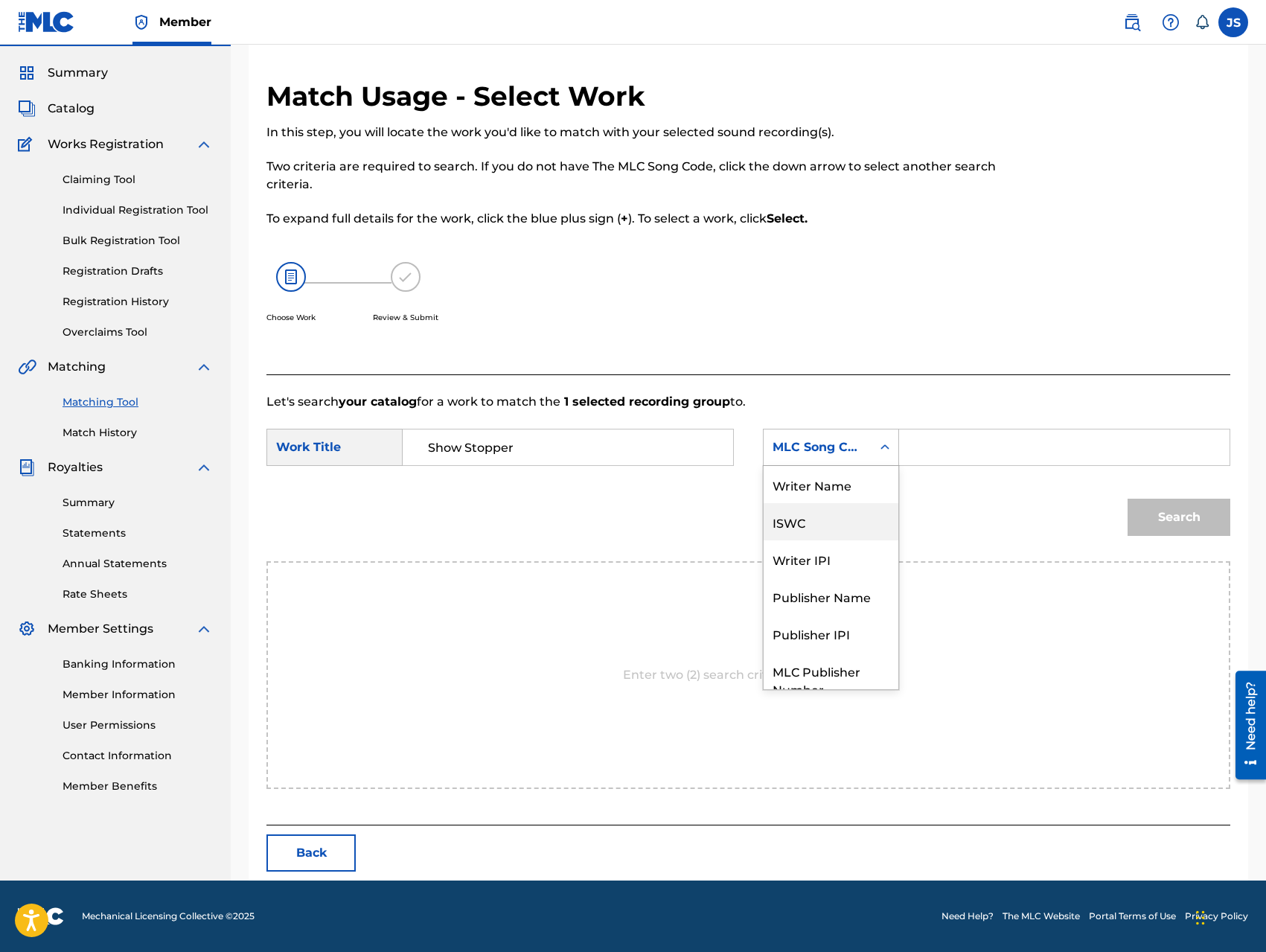
click at [851, 523] on div "ISWC" at bounding box center [830, 522] width 134 height 37
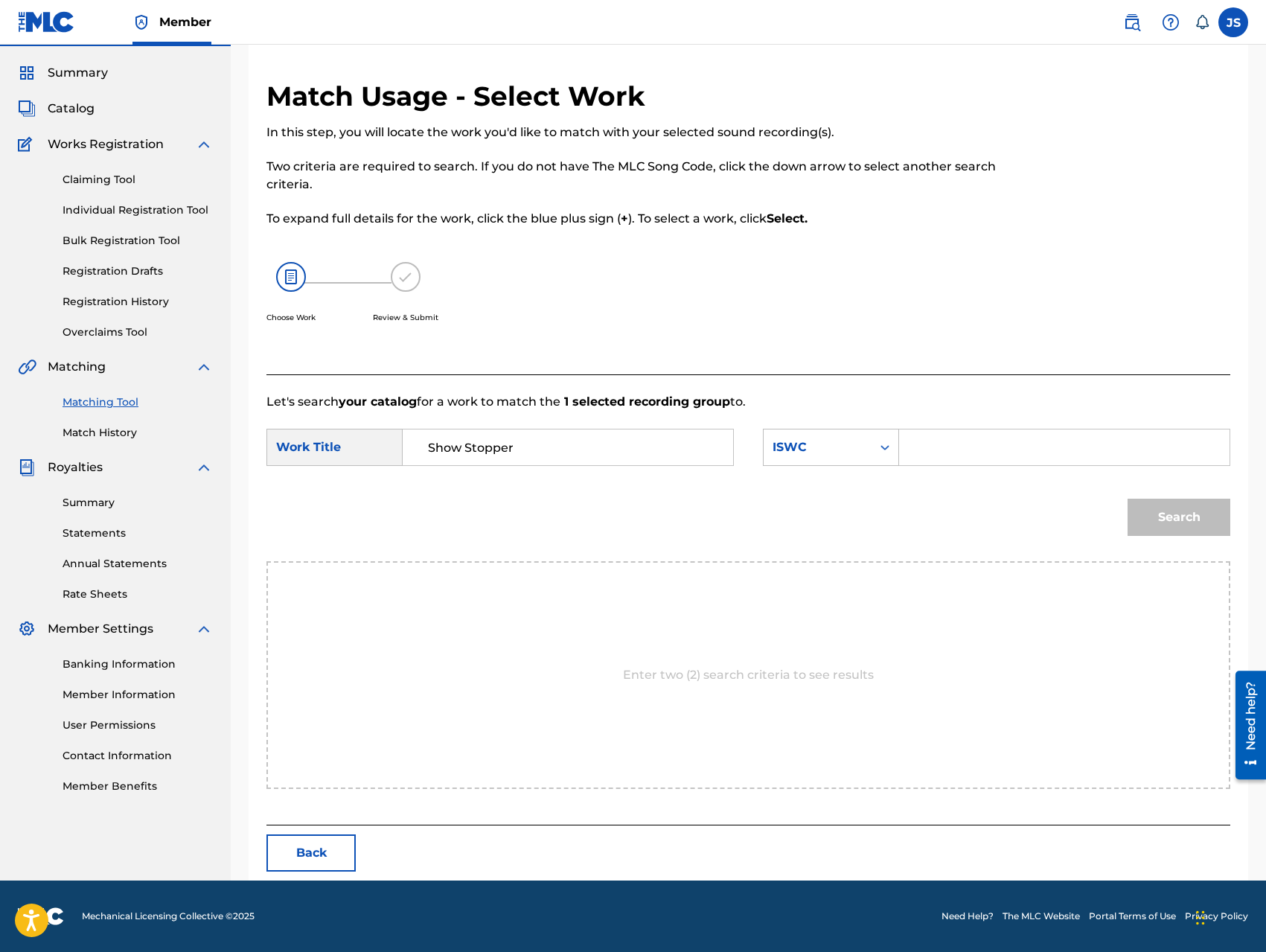
click at [955, 458] on input "Search Form" at bounding box center [1064, 447] width 305 height 36
click at [925, 444] on input "t-300086645-1" at bounding box center [1064, 447] width 305 height 36
click at [927, 446] on input "t-300086645-1" at bounding box center [1064, 447] width 305 height 36
type input "T-300086645-1"
click at [945, 513] on div "Search" at bounding box center [748, 523] width 964 height 77
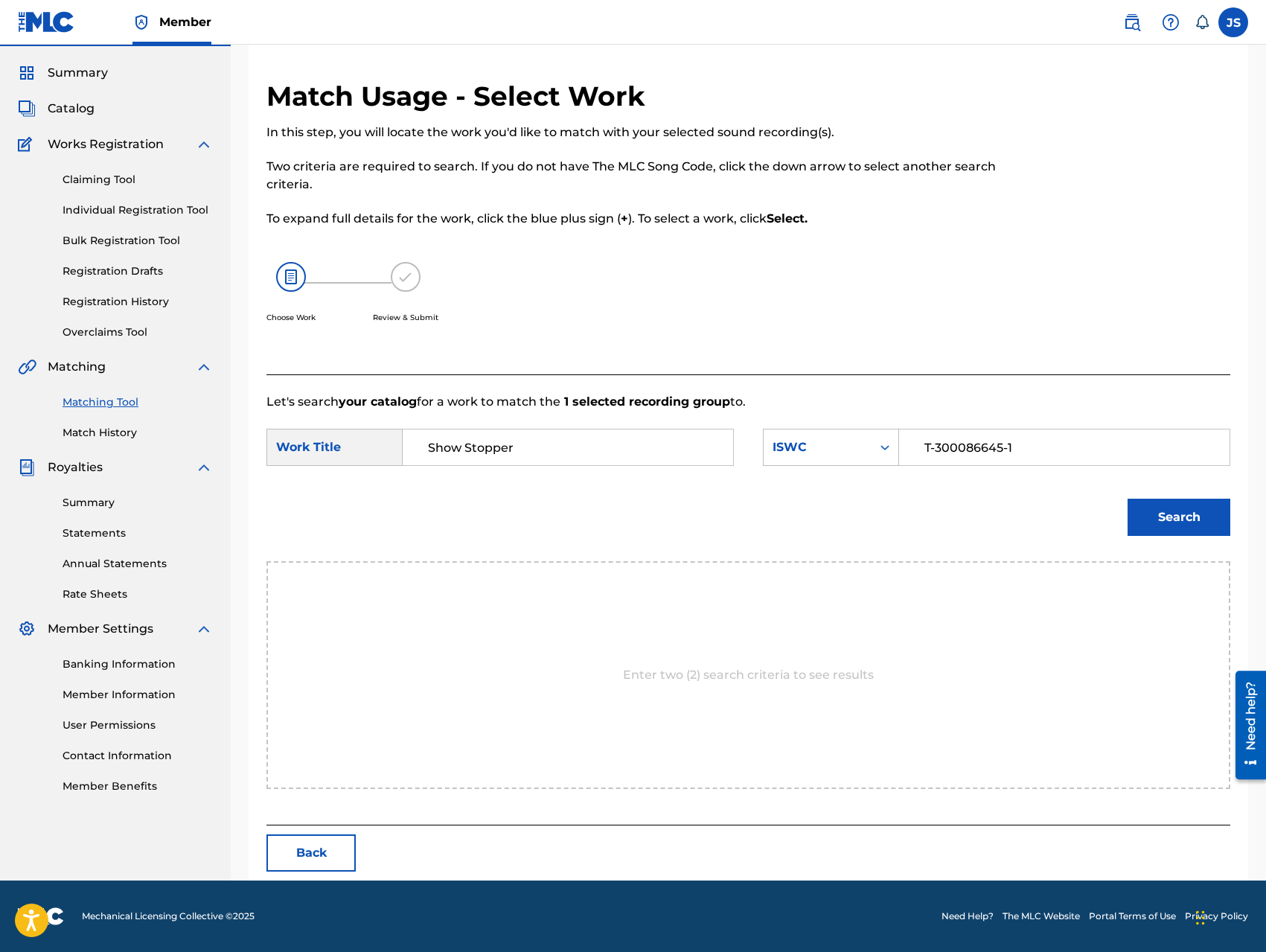
click at [643, 450] on input "Show Stopper" at bounding box center [568, 447] width 305 height 36
type input "Show Stopper feat. Mystikal"
click at [1163, 527] on button "Search" at bounding box center [1179, 517] width 103 height 37
